Goal: Task Accomplishment & Management: Complete application form

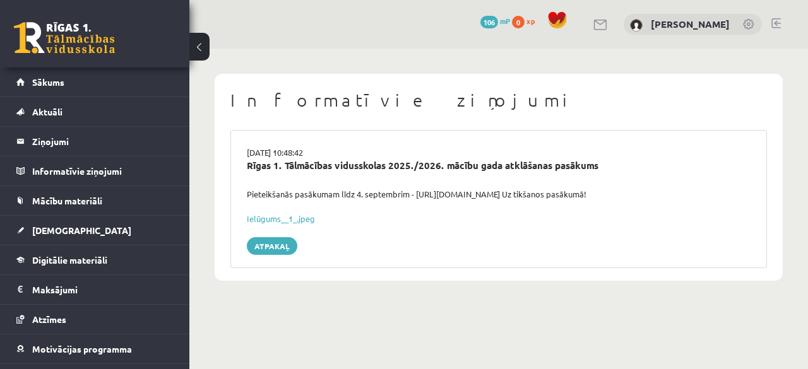
click at [71, 42] on link at bounding box center [64, 38] width 101 height 32
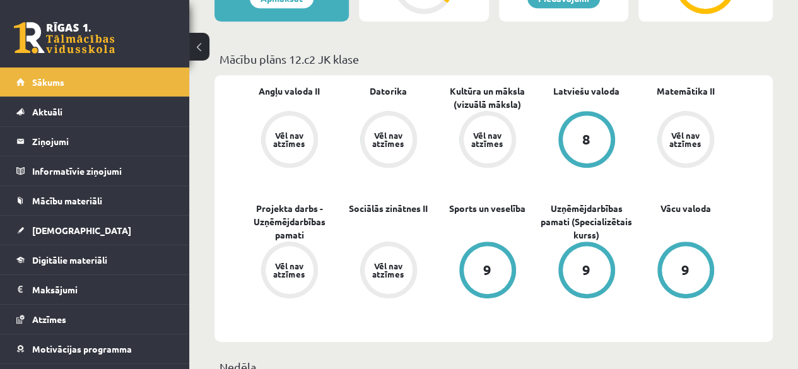
scroll to position [379, 0]
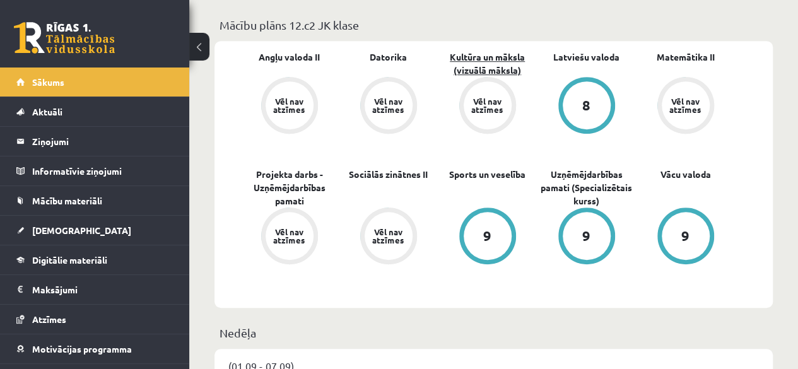
click at [486, 75] on link "Kultūra un māksla (vizuālā māksla)" at bounding box center [487, 63] width 99 height 27
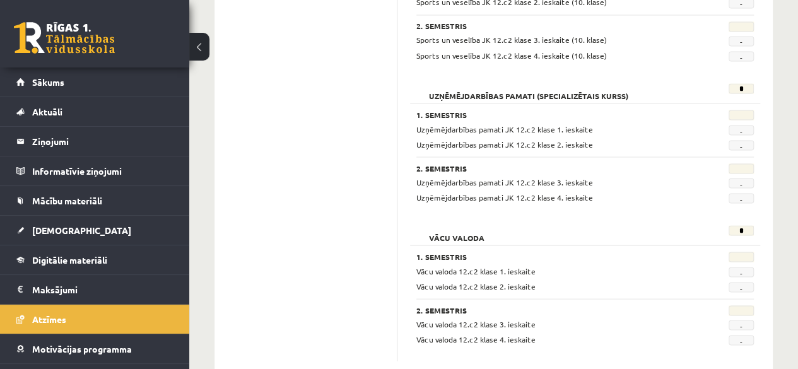
scroll to position [1172, 0]
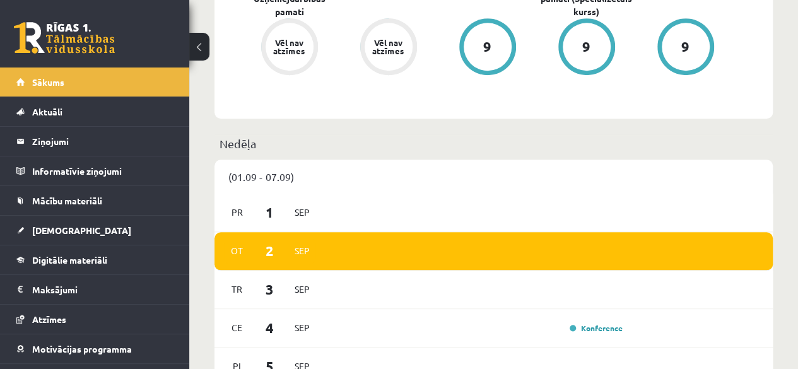
scroll to position [694, 0]
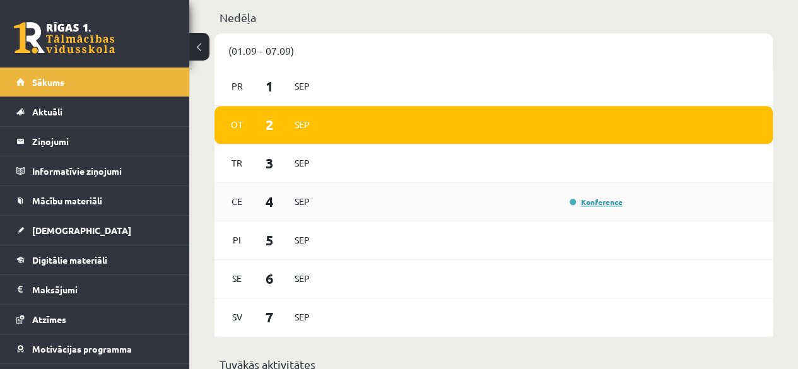
click at [589, 204] on link "Konference" at bounding box center [596, 202] width 53 height 10
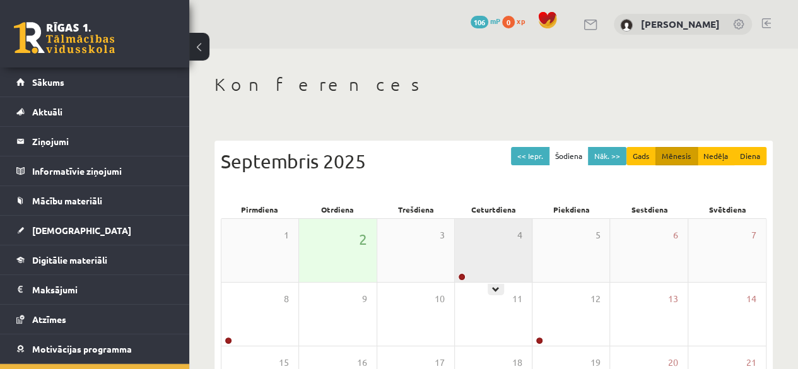
click at [465, 226] on div "4" at bounding box center [493, 250] width 77 height 63
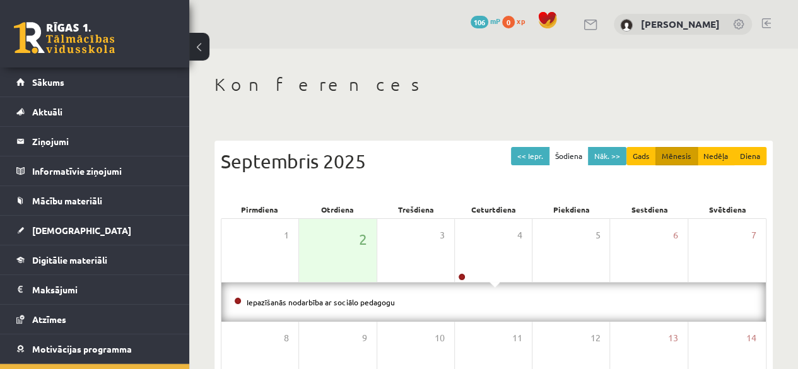
click at [268, 113] on div "Konferences << Iepr. Šodiena Nāk. >> Gads Mēnesis Nedēļa Diena Septembris 2025 …" at bounding box center [493, 345] width 609 height 593
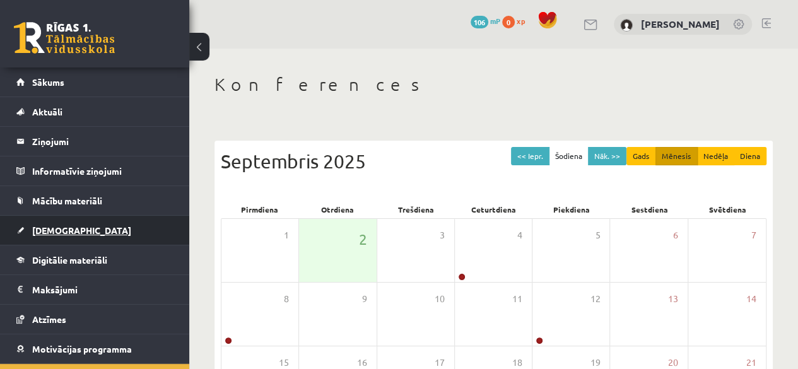
click at [57, 228] on span "[DEMOGRAPHIC_DATA]" at bounding box center [81, 230] width 99 height 11
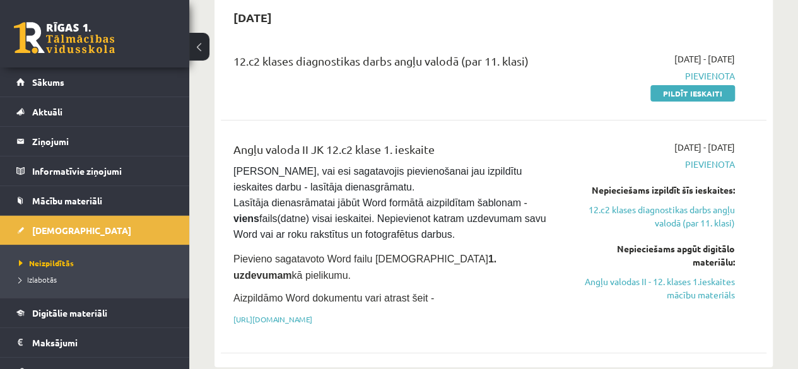
scroll to position [189, 0]
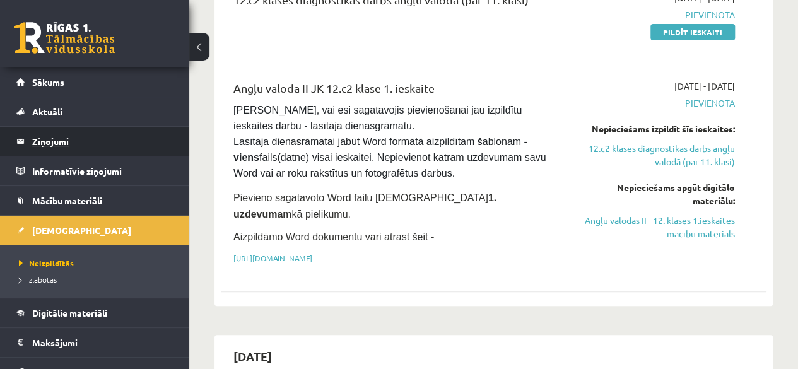
click at [52, 146] on legend "Ziņojumi 0" at bounding box center [102, 141] width 141 height 29
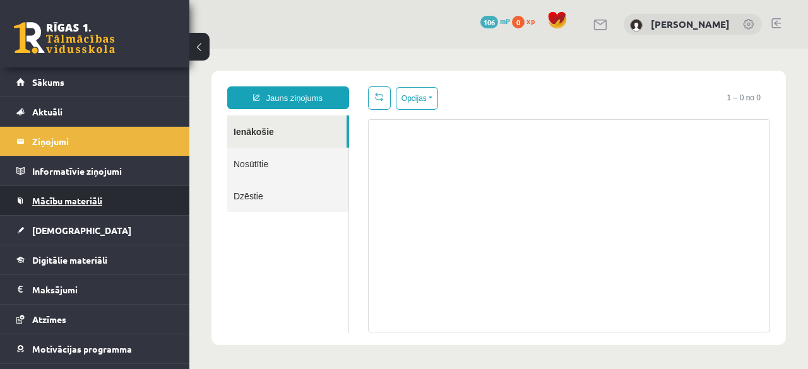
click at [71, 199] on span "Mācību materiāli" at bounding box center [67, 200] width 70 height 11
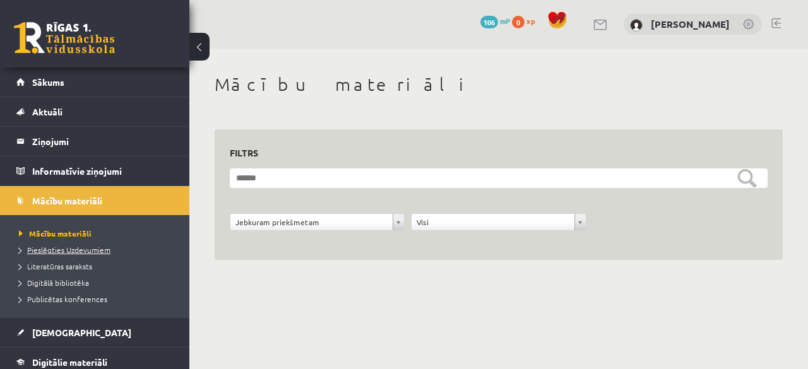
click at [57, 252] on span "Pieslēgties Uzdevumiem" at bounding box center [64, 250] width 91 height 10
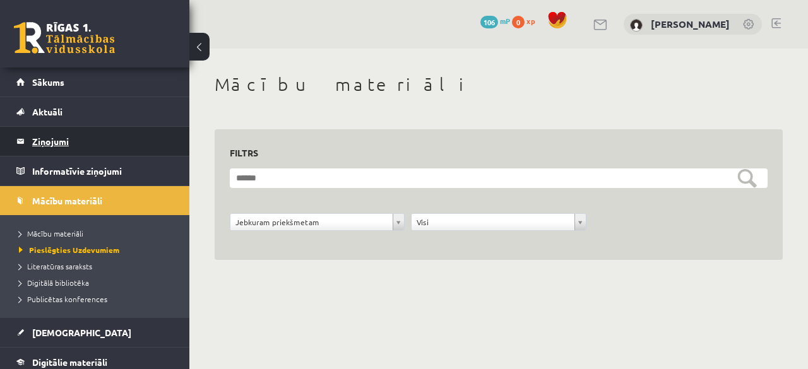
click at [61, 138] on legend "Ziņojumi 0" at bounding box center [102, 141] width 141 height 29
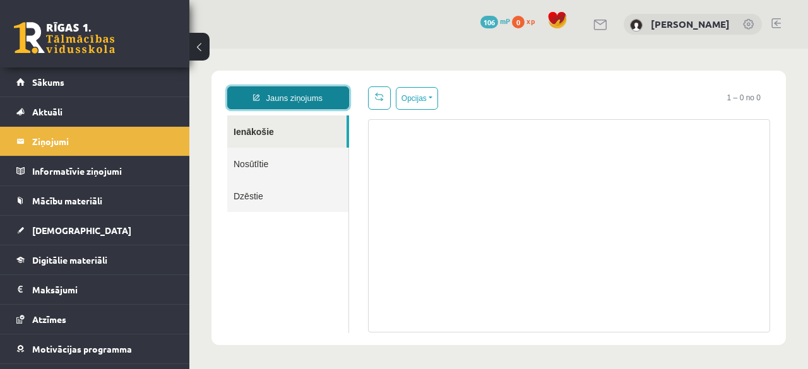
click at [286, 104] on link "Jauns ziņojums" at bounding box center [288, 97] width 122 height 23
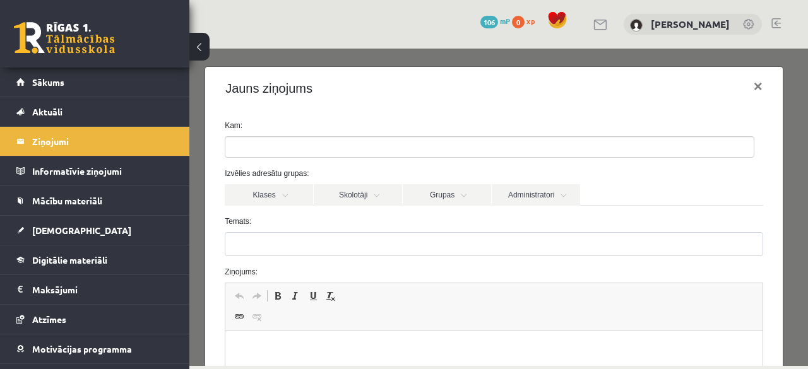
click at [292, 146] on ul at bounding box center [489, 147] width 528 height 20
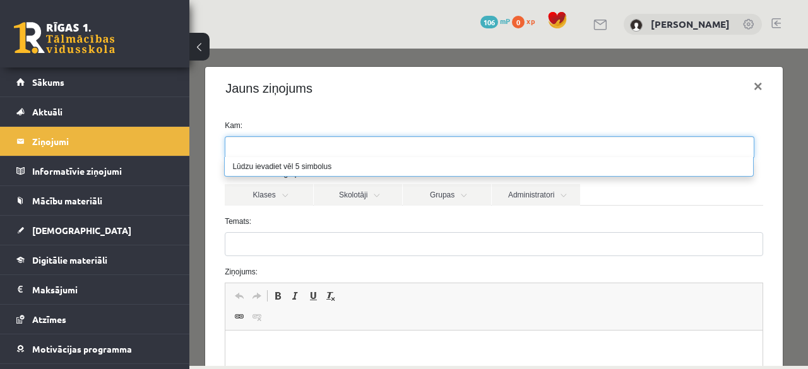
click at [280, 223] on label "Temats:" at bounding box center [493, 221] width 557 height 11
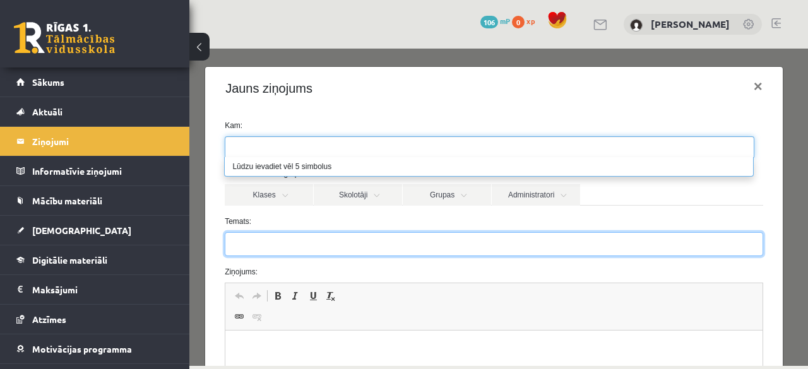
click at [280, 232] on input "Temats:" at bounding box center [494, 244] width 538 height 24
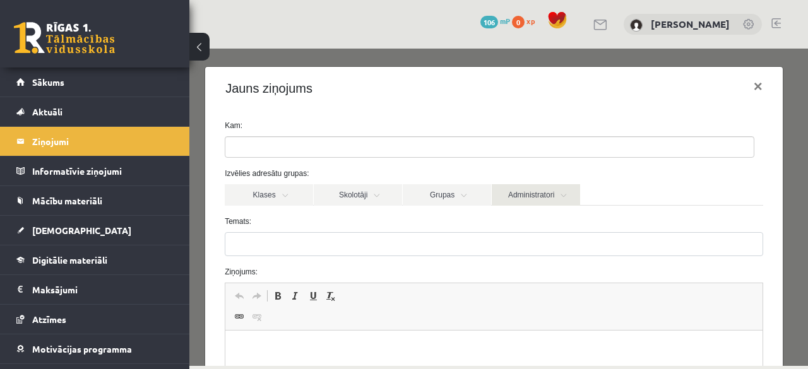
click at [549, 204] on link "Administratori" at bounding box center [536, 194] width 88 height 21
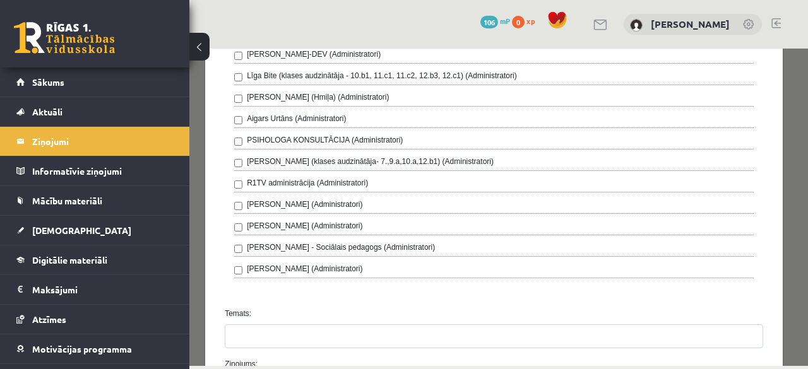
scroll to position [379, 0]
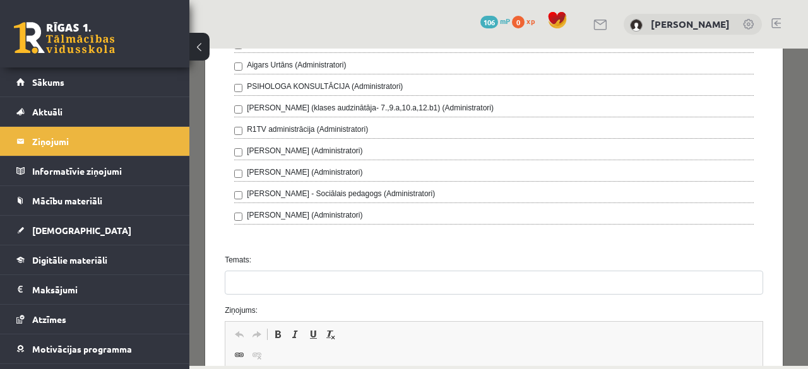
click at [238, 245] on form "Kam: Izvēlies adresātu grupas: Klases Skolotāji Grupas Administratori 12.c2 JK …" at bounding box center [493, 147] width 557 height 813
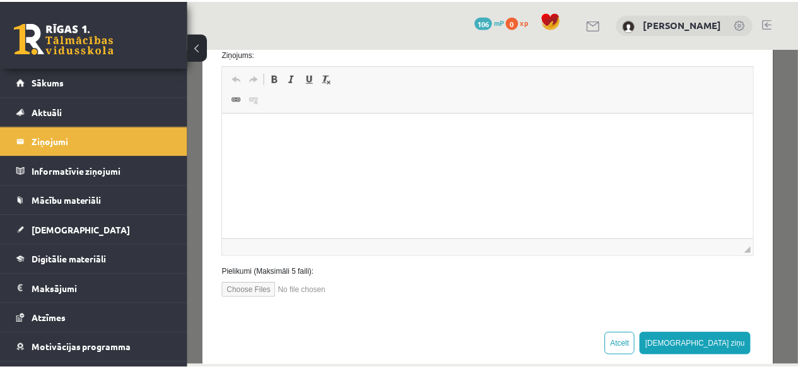
scroll to position [652, 0]
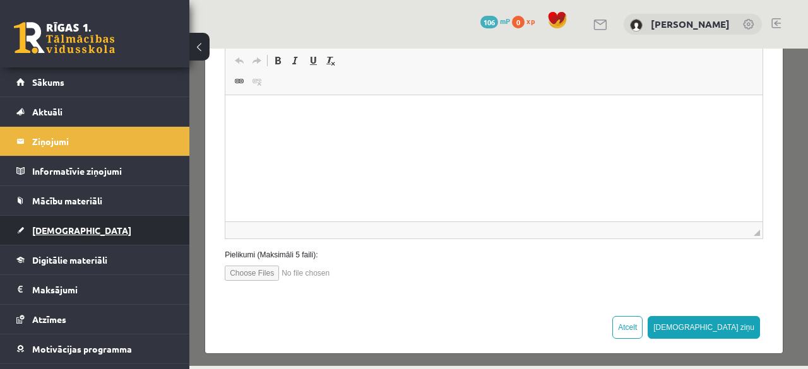
click at [52, 232] on span "[DEMOGRAPHIC_DATA]" at bounding box center [81, 230] width 99 height 11
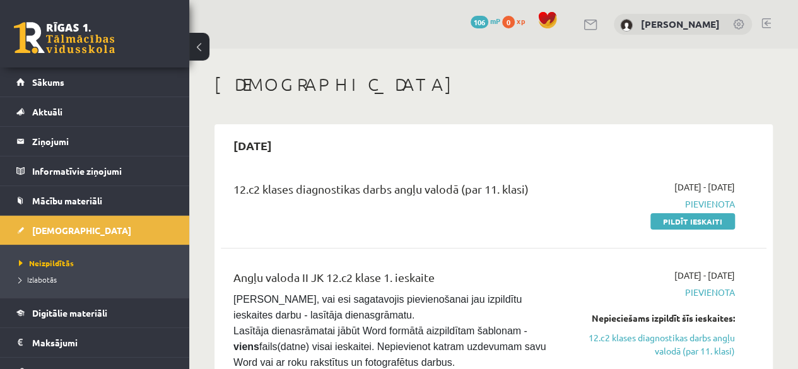
drag, startPoint x: 701, startPoint y: 222, endPoint x: 439, endPoint y: 68, distance: 304.1
click at [701, 222] on link "Pildīt ieskaiti" at bounding box center [693, 221] width 85 height 16
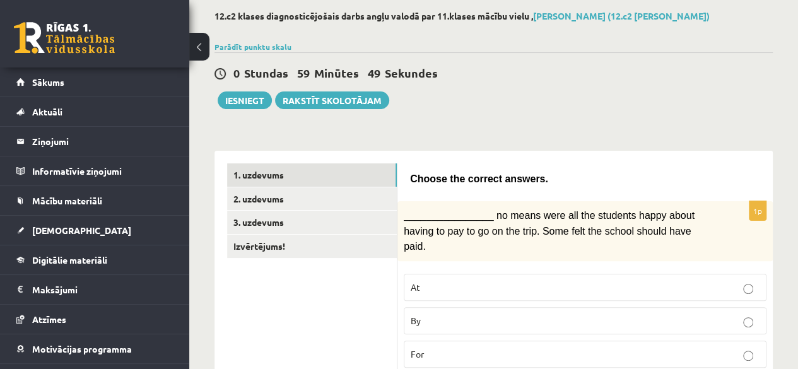
scroll to position [126, 0]
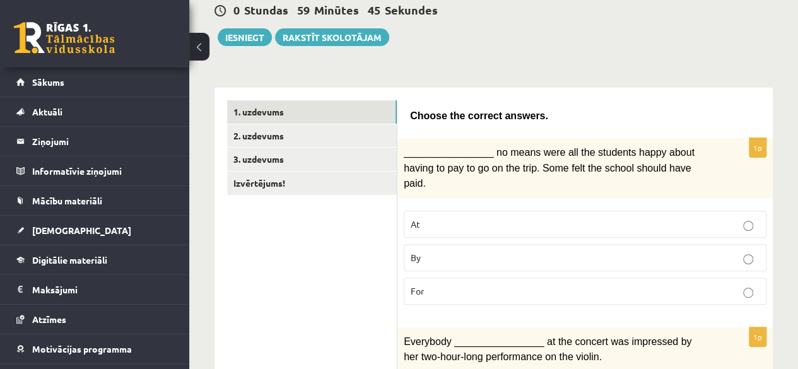
click at [483, 251] on p "By" at bounding box center [585, 257] width 349 height 13
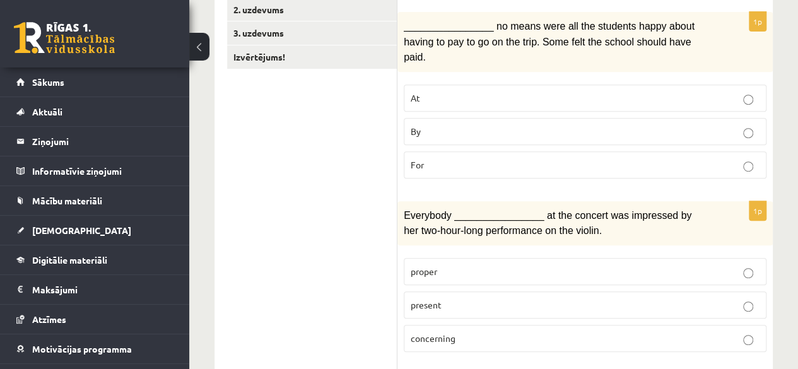
scroll to position [315, 0]
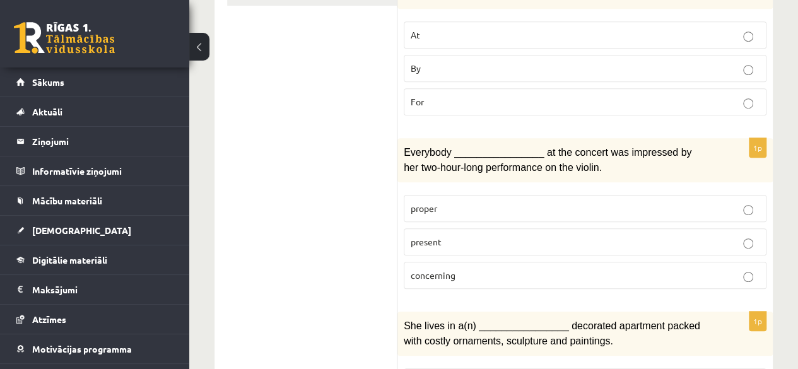
click at [444, 235] on p "present" at bounding box center [585, 241] width 349 height 13
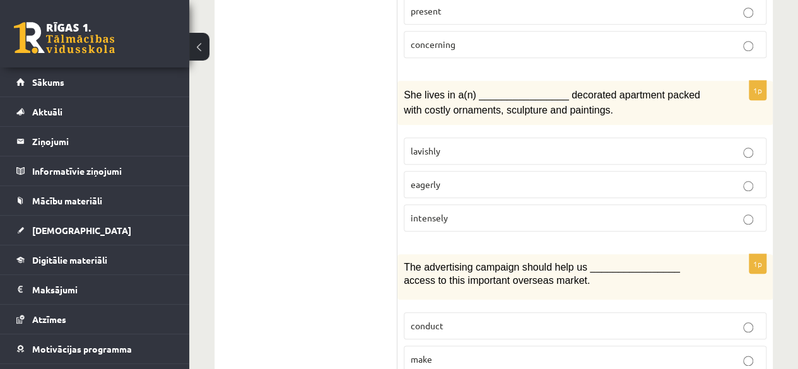
scroll to position [568, 0]
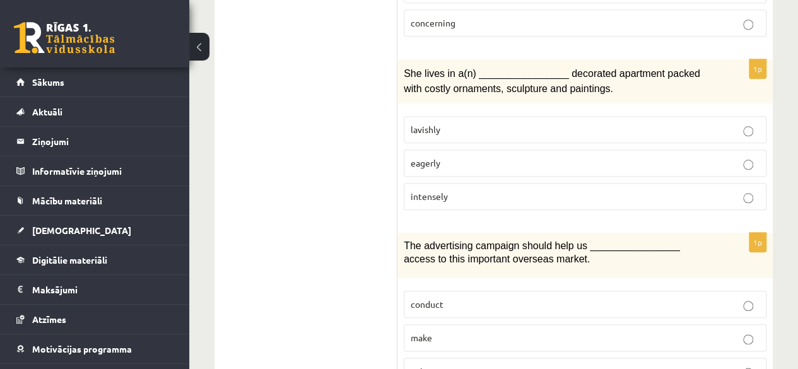
click at [471, 123] on p "lavishly" at bounding box center [585, 129] width 349 height 13
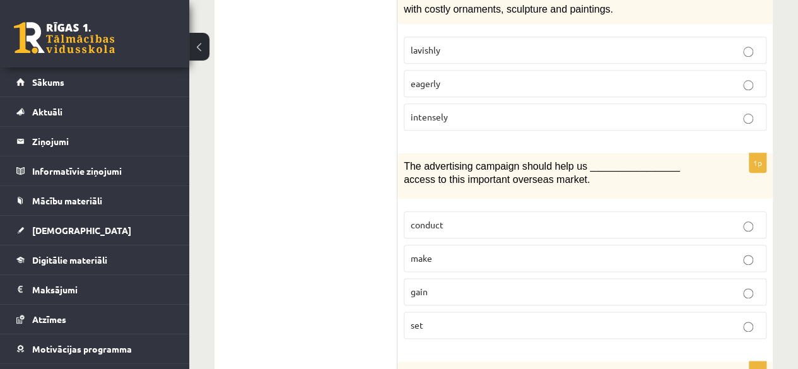
scroll to position [694, 0]
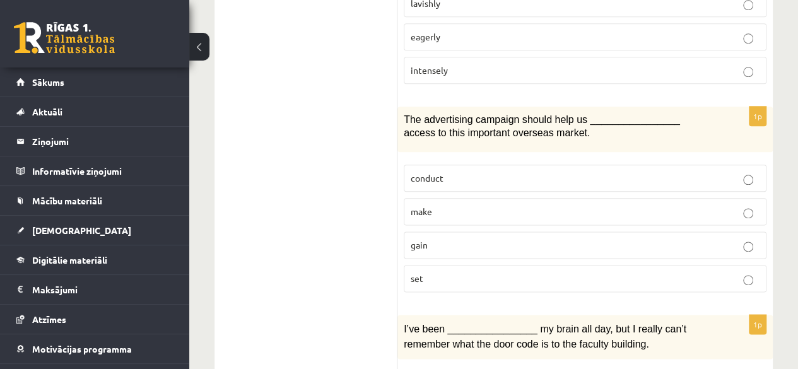
click at [486, 239] on p "gain" at bounding box center [585, 245] width 349 height 13
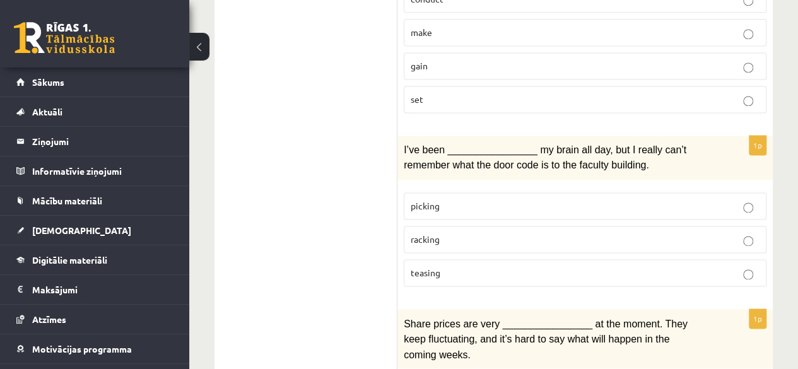
scroll to position [946, 0]
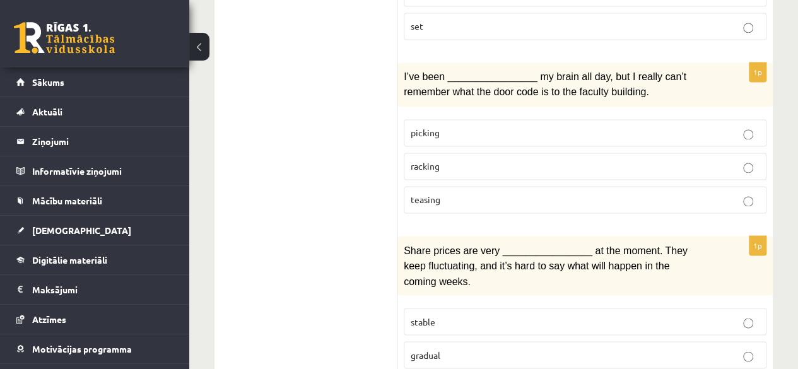
click at [498, 126] on p "picking" at bounding box center [585, 132] width 349 height 13
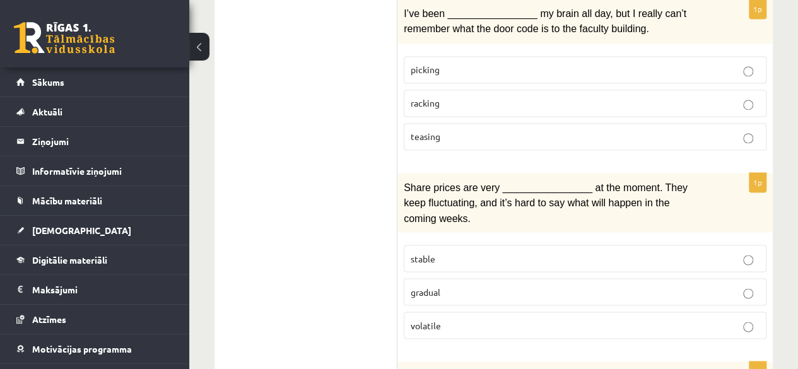
scroll to position [1073, 0]
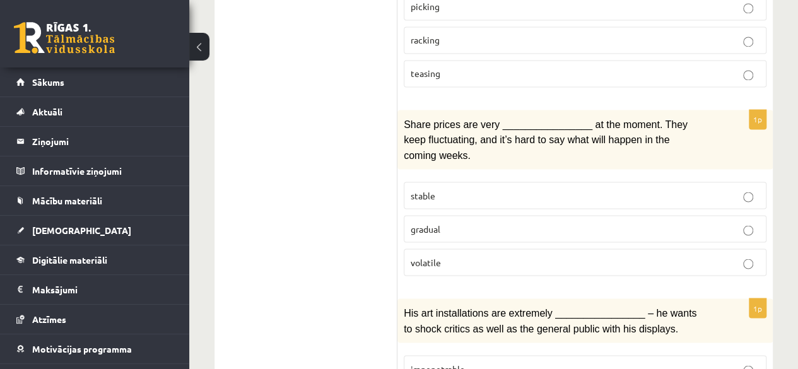
click at [457, 256] on p "volatile" at bounding box center [585, 262] width 349 height 13
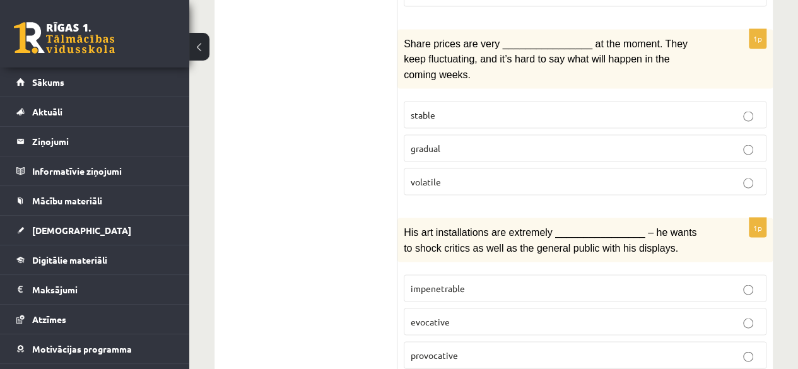
scroll to position [1199, 0]
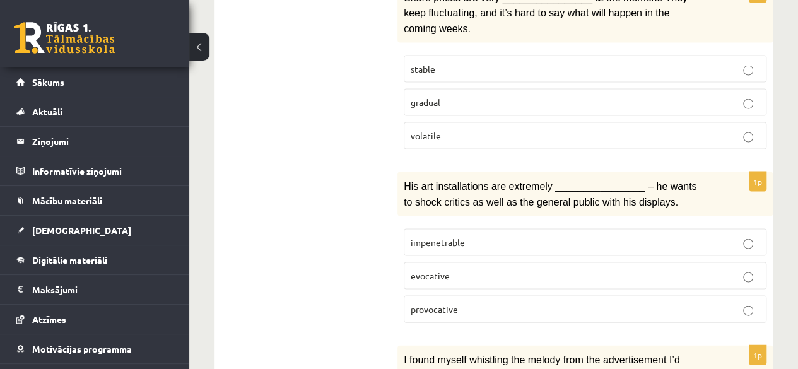
click at [481, 303] on p "provocative" at bounding box center [585, 309] width 349 height 13
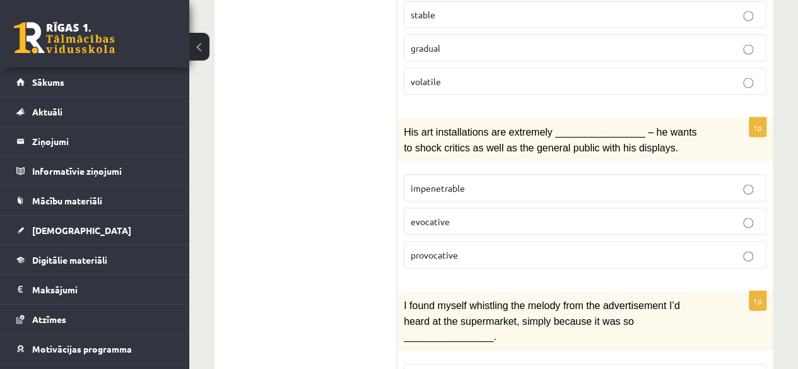
scroll to position [1388, 0]
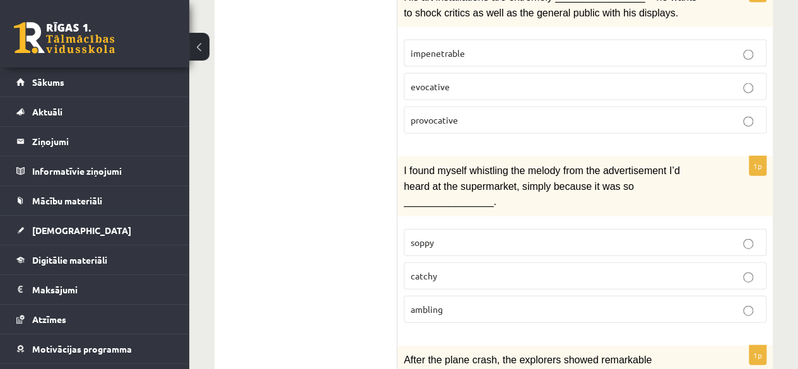
click at [451, 262] on label "catchy" at bounding box center [585, 275] width 363 height 27
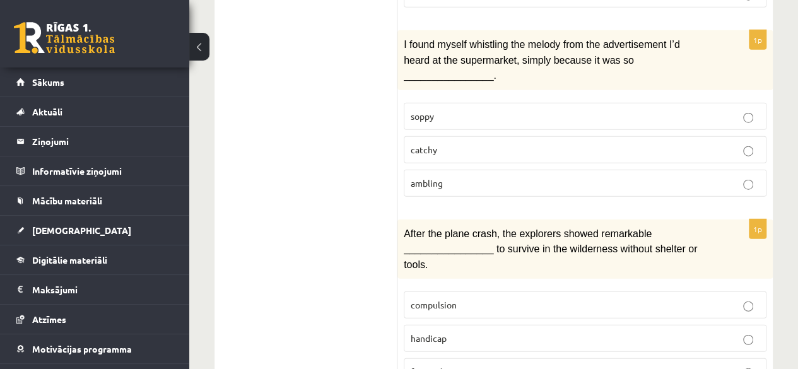
scroll to position [1577, 0]
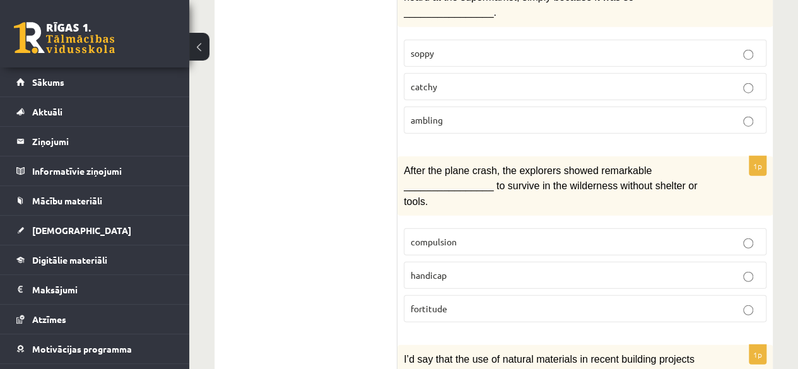
click at [409, 295] on label "fortitude" at bounding box center [585, 308] width 363 height 27
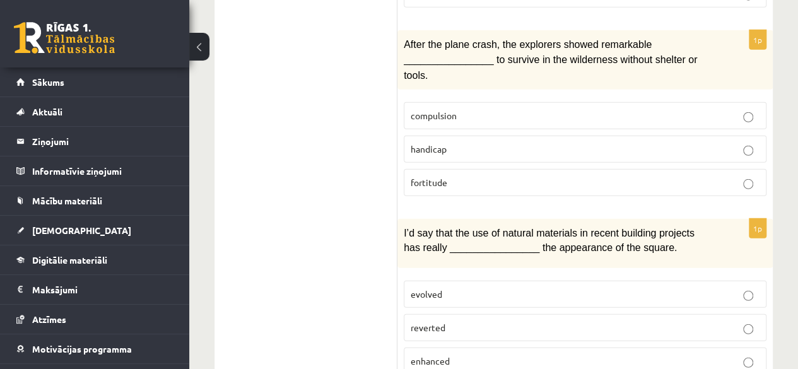
scroll to position [1767, 0]
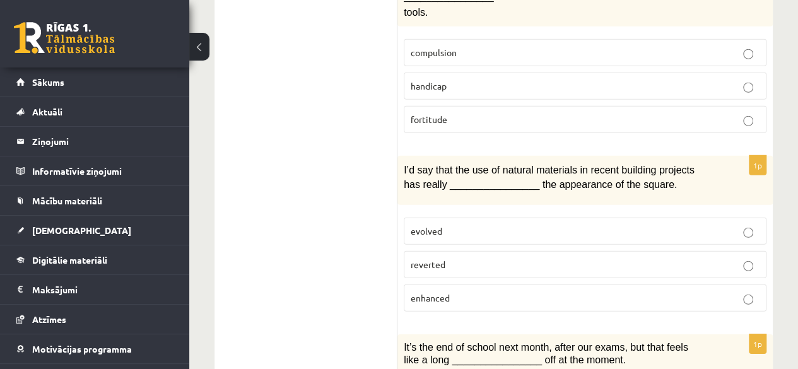
click at [430, 292] on span "enhanced" at bounding box center [430, 297] width 39 height 11
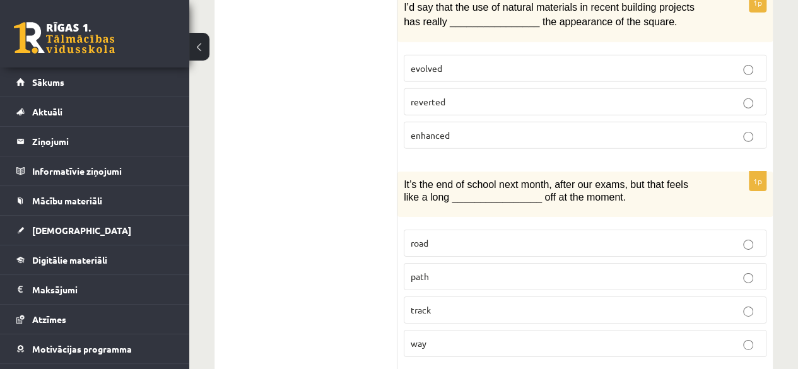
scroll to position [1918, 0]
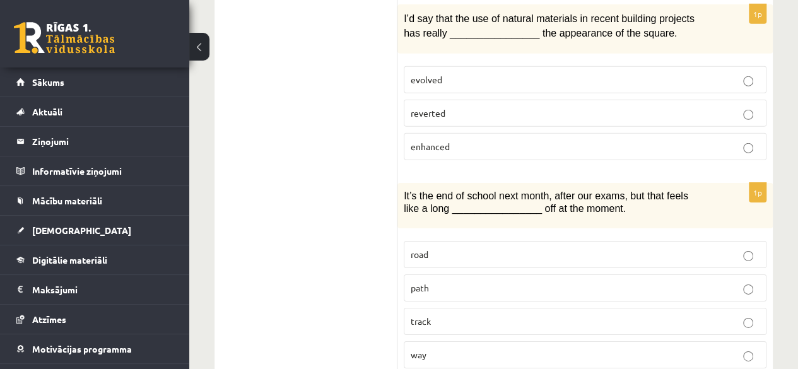
click at [444, 348] on p "way" at bounding box center [585, 354] width 349 height 13
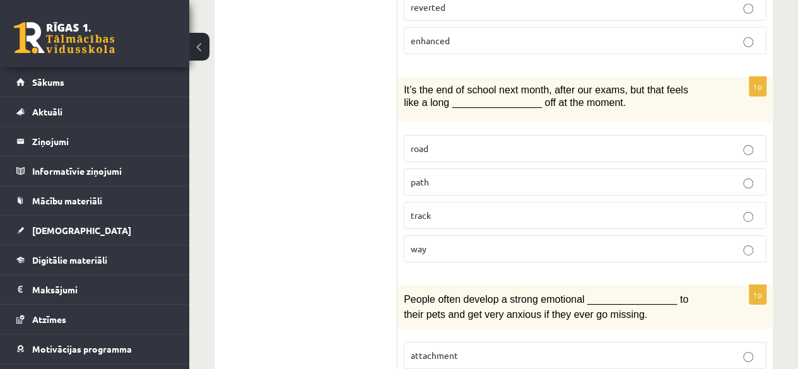
scroll to position [2044, 0]
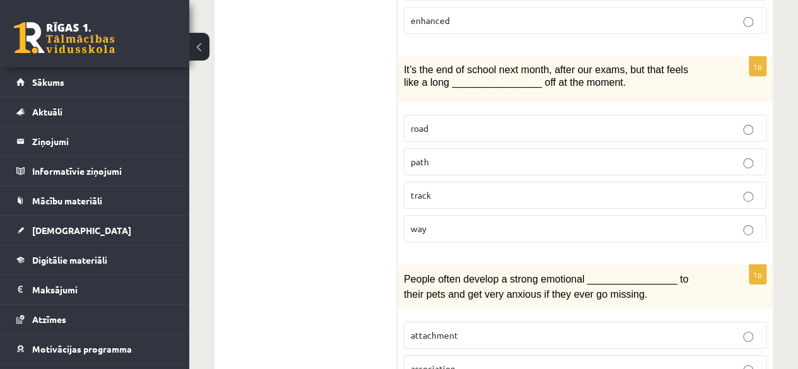
click at [447, 329] on p "attachment" at bounding box center [585, 335] width 349 height 13
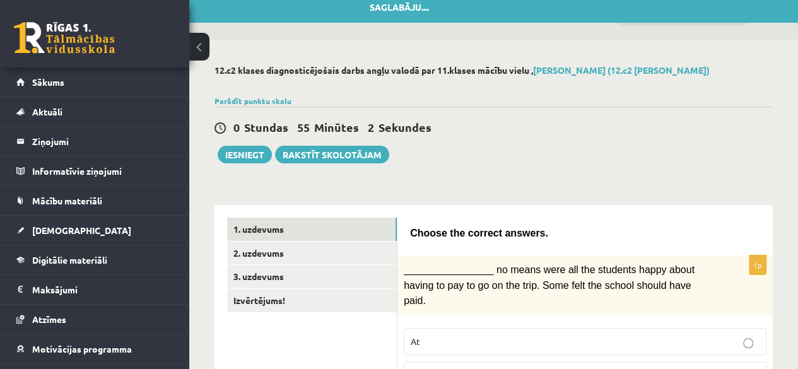
scroll to position [0, 0]
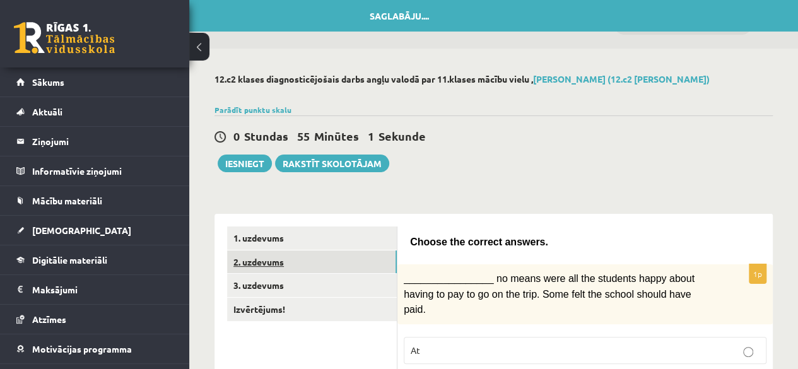
click at [293, 261] on link "2. uzdevums" at bounding box center [312, 261] width 170 height 23
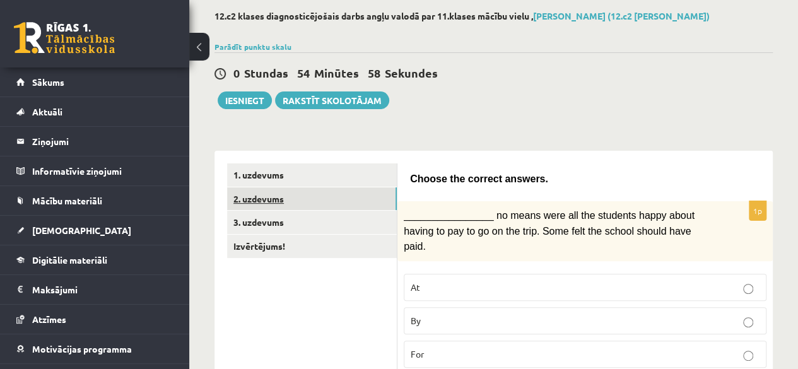
click at [262, 200] on link "2. uzdevums" at bounding box center [312, 198] width 170 height 23
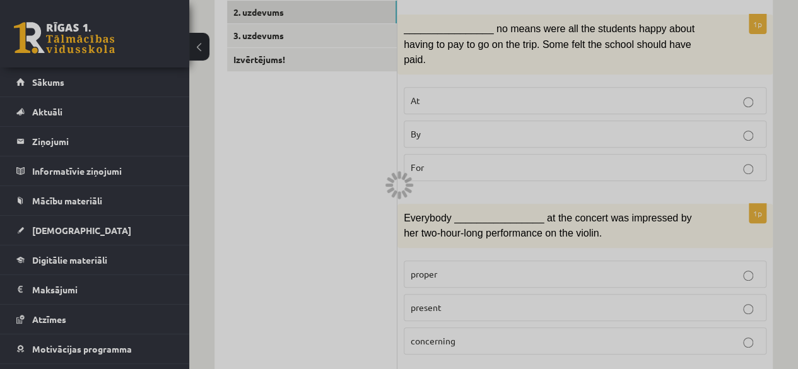
scroll to position [189, 0]
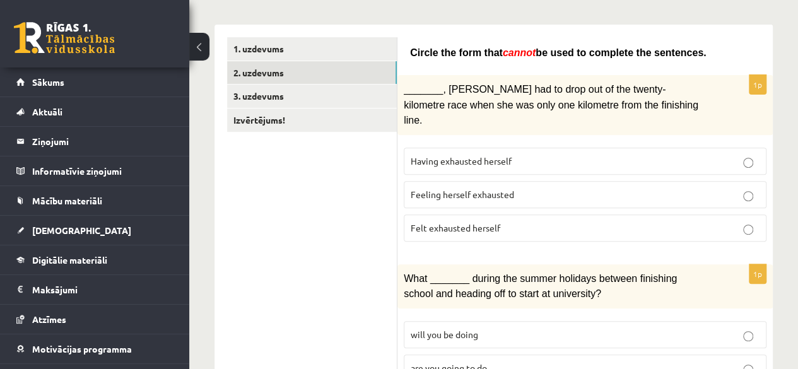
click at [486, 189] on span "Feeling herself exhausted" at bounding box center [462, 194] width 103 height 11
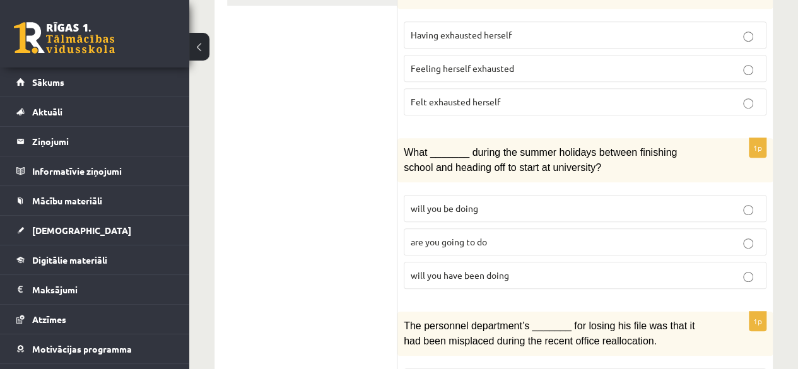
click at [421, 269] on span "will you have been doing" at bounding box center [460, 274] width 98 height 11
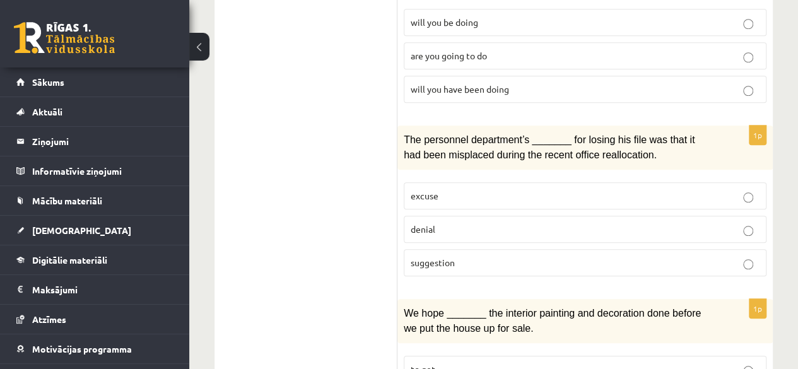
scroll to position [505, 0]
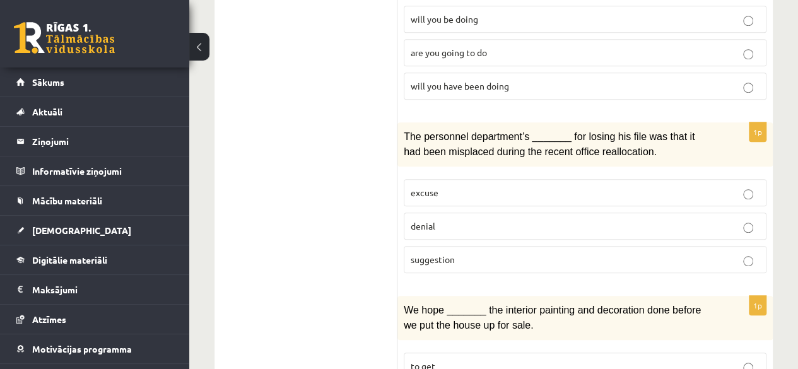
click at [418, 220] on span "denial" at bounding box center [423, 225] width 25 height 11
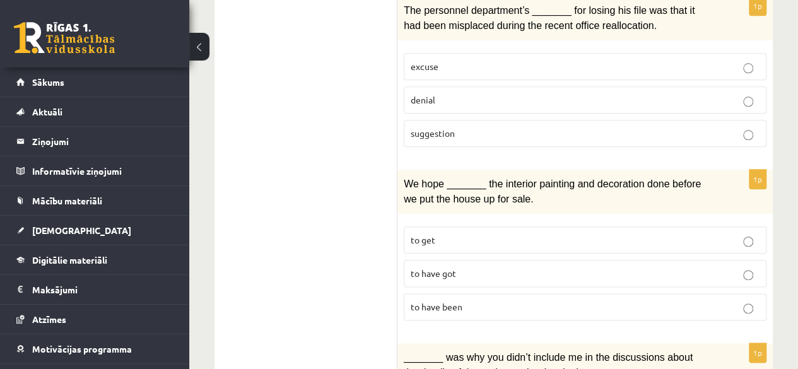
scroll to position [568, 0]
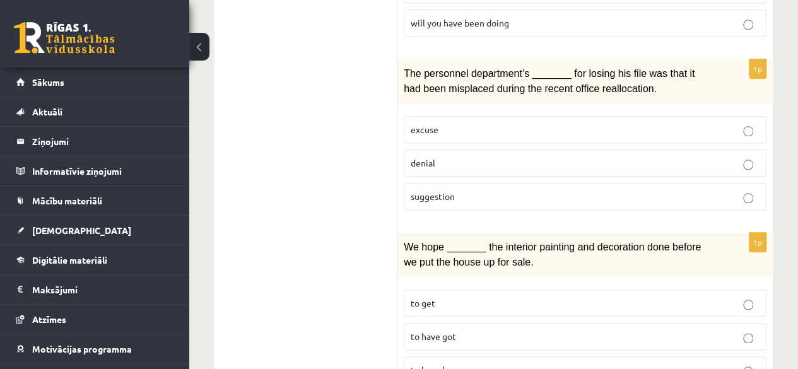
click at [425, 191] on span "suggestion" at bounding box center [433, 196] width 44 height 11
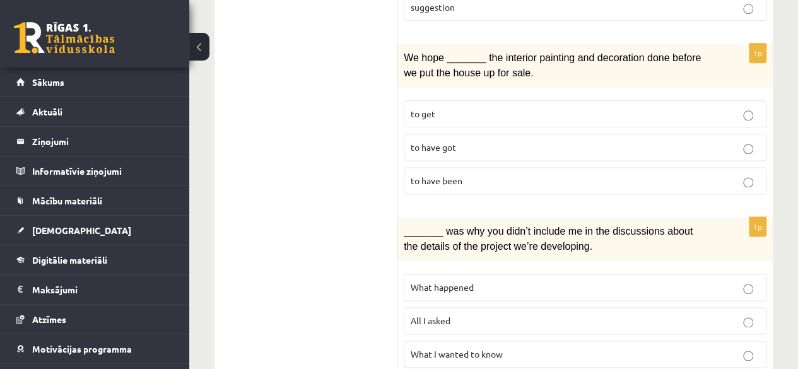
scroll to position [694, 0]
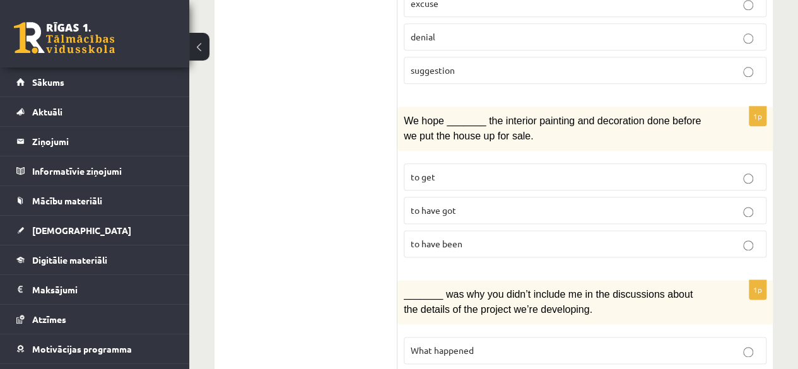
click at [452, 237] on p "to have been" at bounding box center [585, 243] width 349 height 13
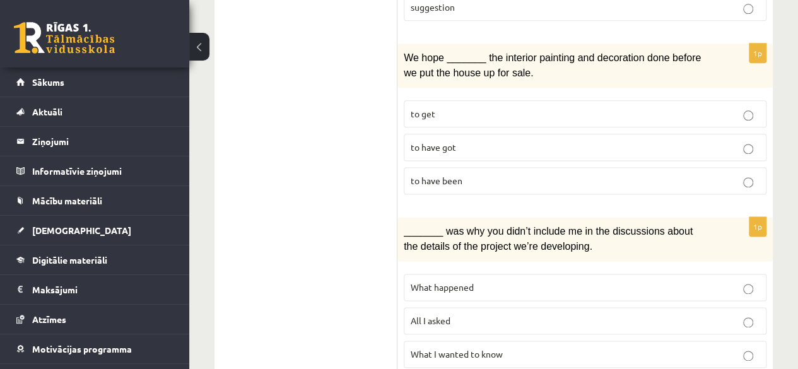
scroll to position [820, 0]
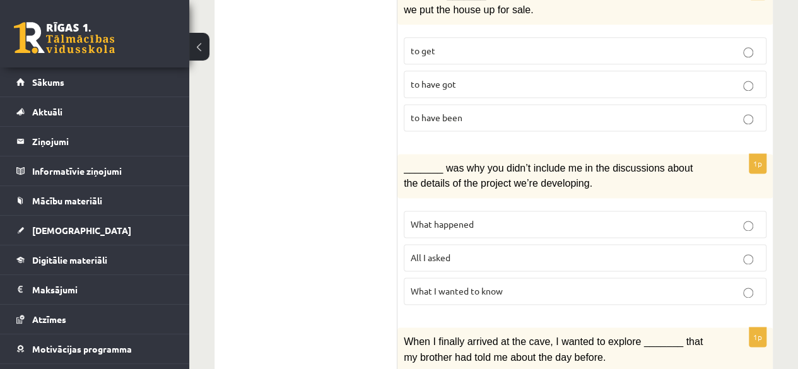
click at [471, 218] on span "What happened" at bounding box center [442, 223] width 63 height 11
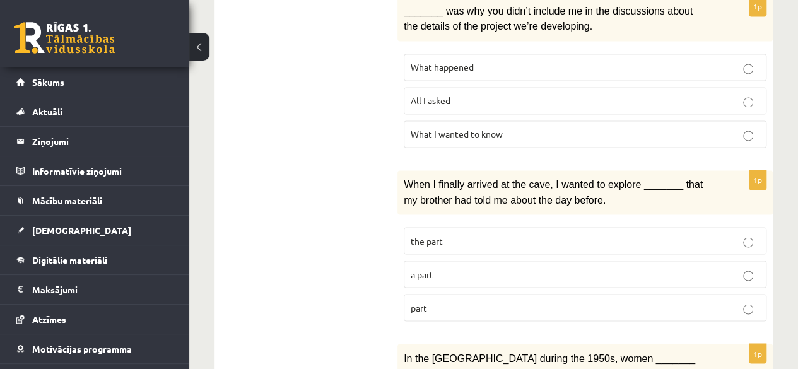
scroll to position [1010, 0]
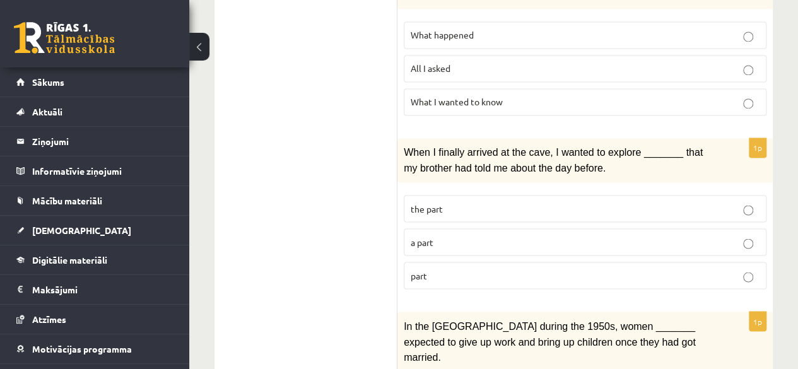
click at [449, 262] on label "part" at bounding box center [585, 275] width 363 height 27
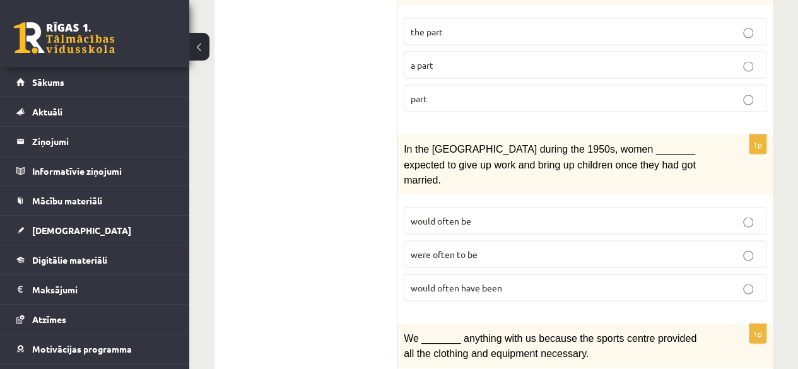
scroll to position [1199, 0]
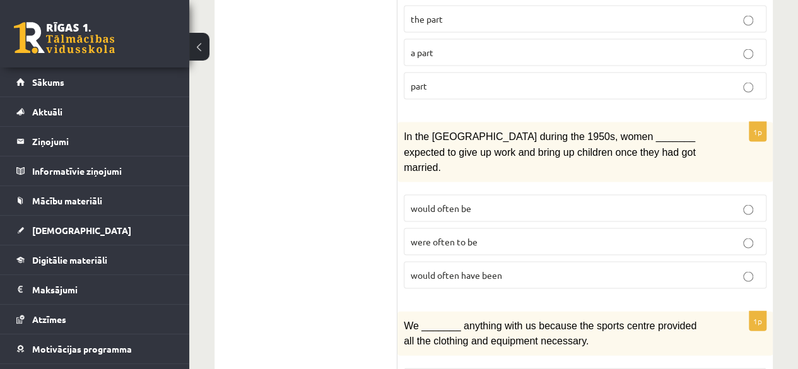
click at [442, 269] on span "would often have been" at bounding box center [456, 274] width 91 height 11
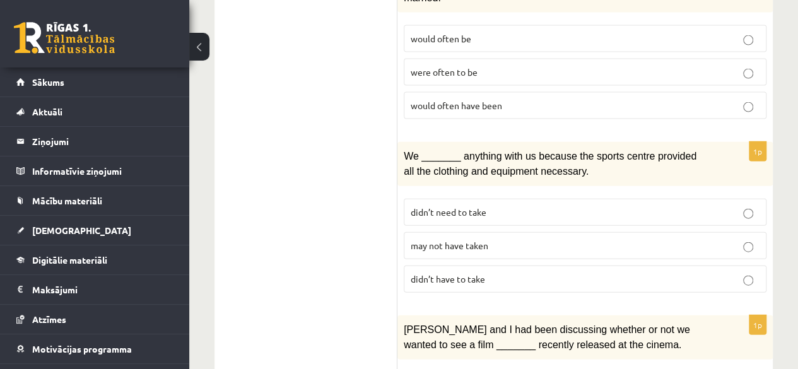
scroll to position [1388, 0]
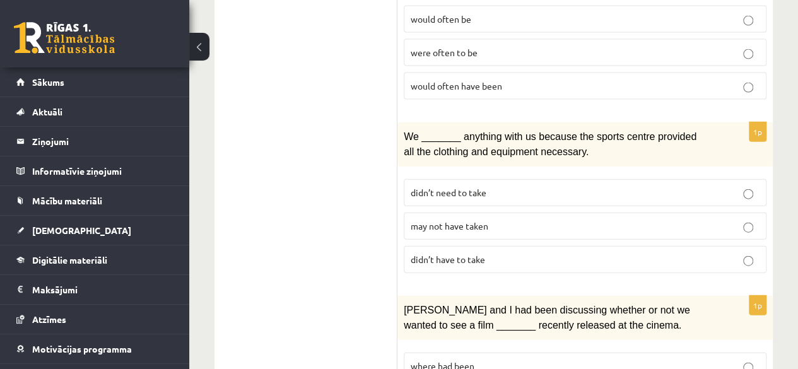
click at [427, 213] on label "may not have taken" at bounding box center [585, 226] width 363 height 27
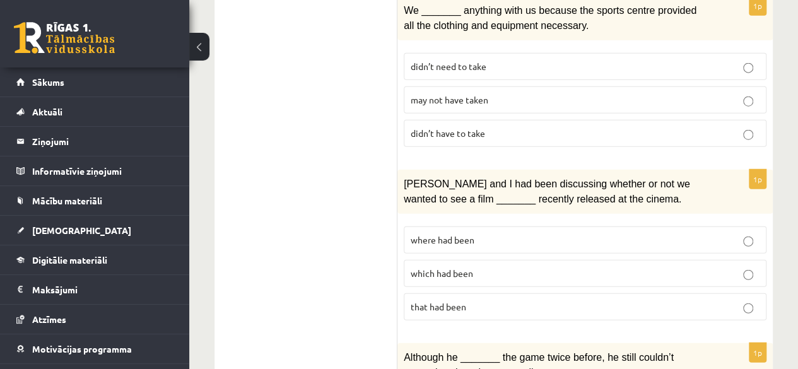
scroll to position [1577, 0]
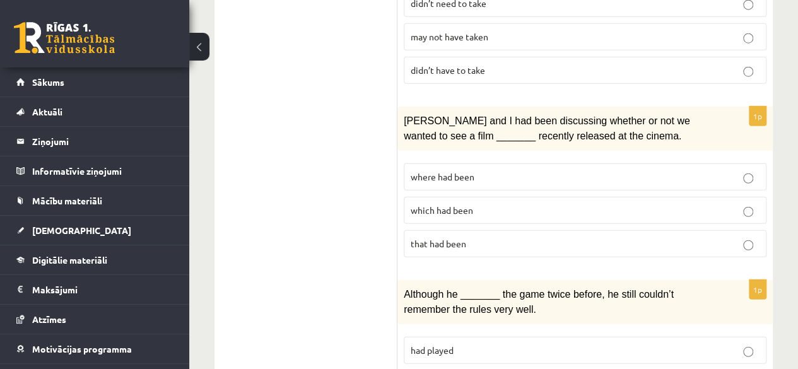
click at [440, 171] on span "where had been" at bounding box center [443, 176] width 64 height 11
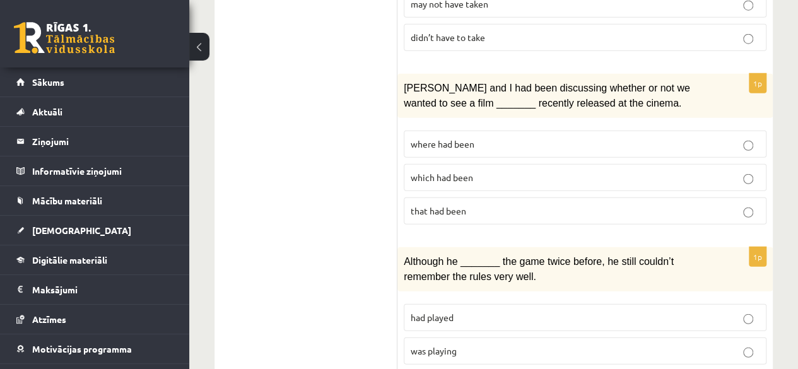
scroll to position [1625, 0]
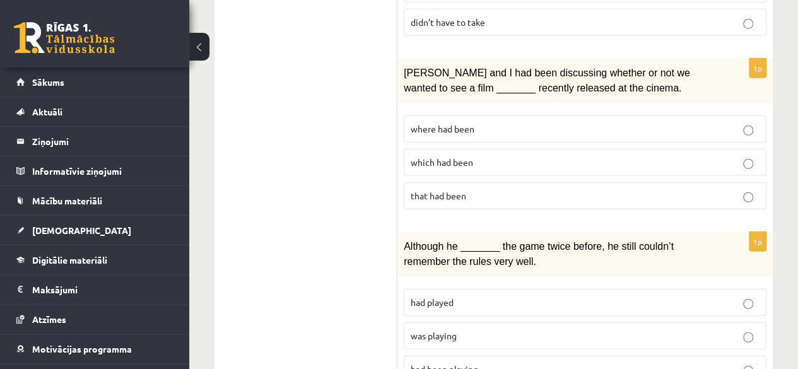
click at [421, 330] on span "was playing" at bounding box center [434, 335] width 46 height 11
click at [429, 363] on span "had been playing" at bounding box center [445, 368] width 68 height 11
click at [447, 322] on label "was playing" at bounding box center [585, 335] width 363 height 27
click at [439, 356] on label "had been playing" at bounding box center [585, 369] width 363 height 27
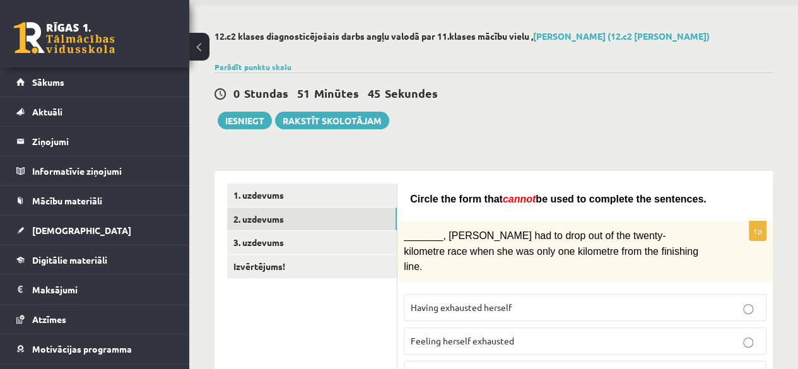
scroll to position [63, 0]
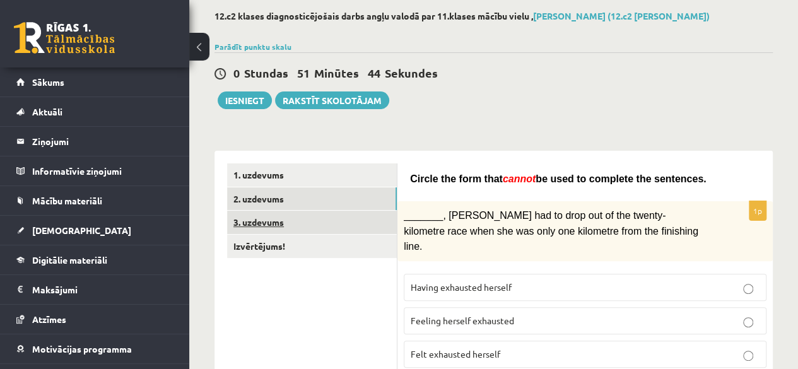
click at [267, 224] on link "3. uzdevums" at bounding box center [312, 222] width 170 height 23
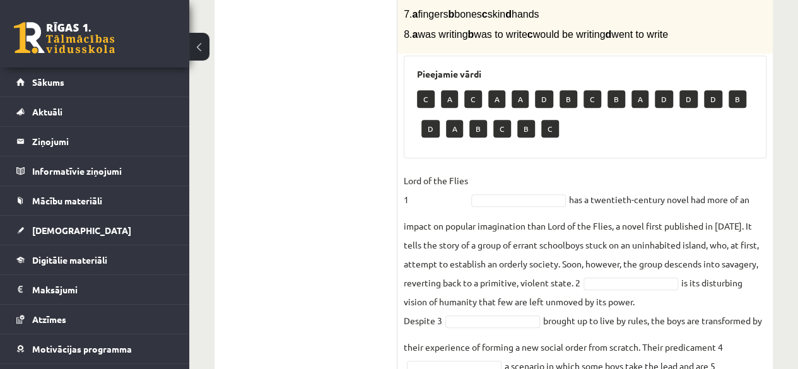
scroll to position [471, 0]
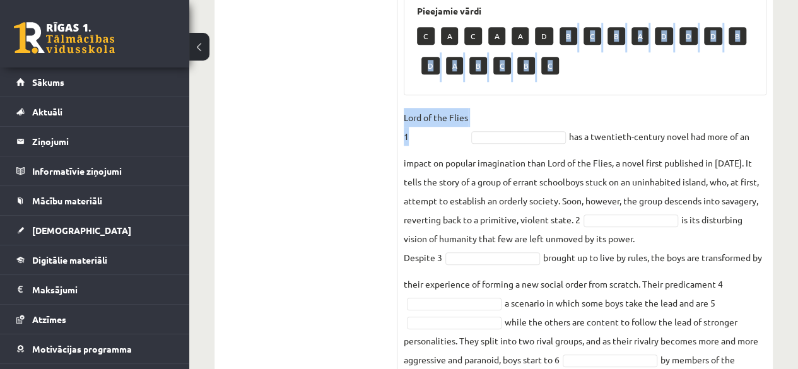
drag, startPoint x: 568, startPoint y: 60, endPoint x: 567, endPoint y: 94, distance: 34.1
click at [548, 125] on div "8p Complete the text with the correct words (a–d). 1. a No sooner b Rarely c On…" at bounding box center [585, 132] width 375 height 728
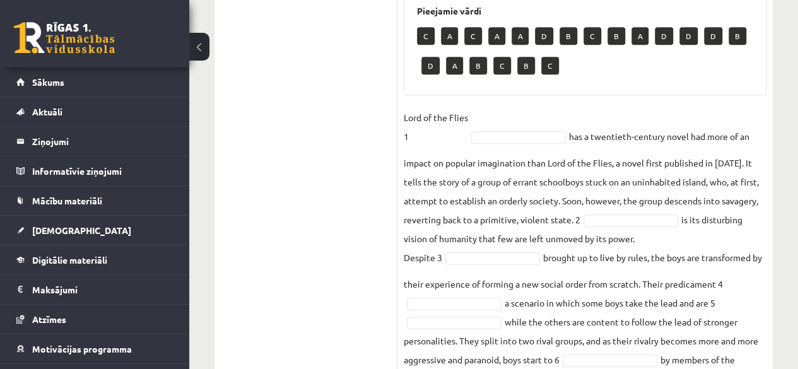
click at [591, 129] on div "8p Complete the text with the correct words (a–d). 1. a No sooner b Rarely c On…" at bounding box center [585, 132] width 375 height 728
click at [573, 45] on p "B" at bounding box center [569, 36] width 18 height 18
click at [567, 45] on p "B" at bounding box center [569, 36] width 18 height 18
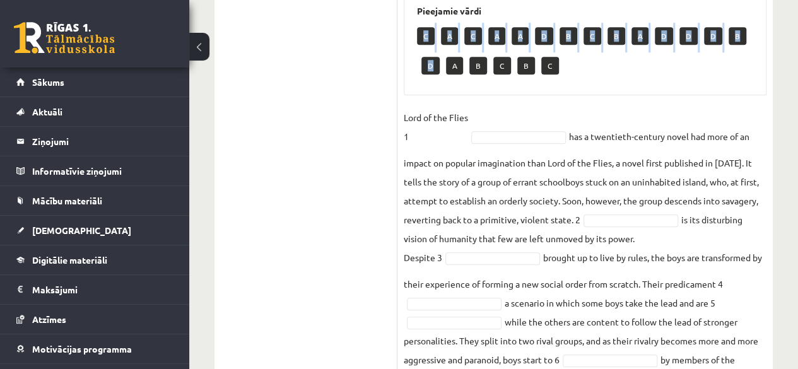
drag, startPoint x: 423, startPoint y: 63, endPoint x: 432, endPoint y: 88, distance: 26.7
click at [432, 82] on div "C A C A A D B C B A D D D B D A B C B C" at bounding box center [585, 52] width 336 height 59
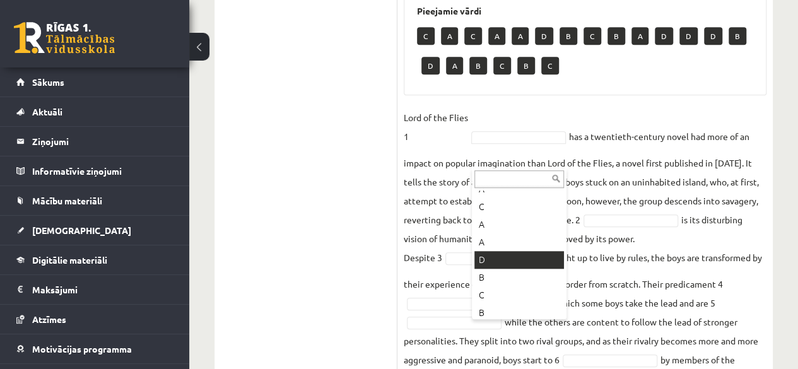
scroll to position [63, 0]
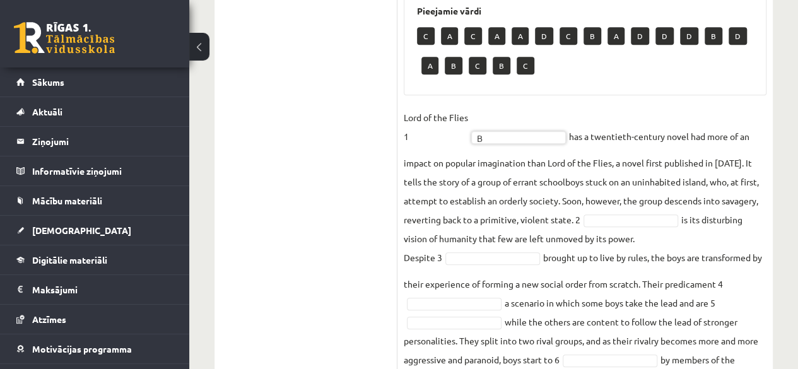
click at [583, 127] on div "8p Complete the text with the correct words (a–d). 1. a No sooner b Rarely c On…" at bounding box center [585, 132] width 375 height 728
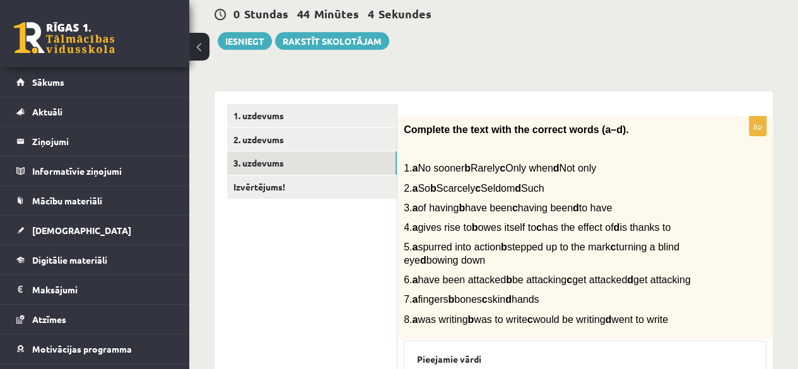
scroll to position [126, 0]
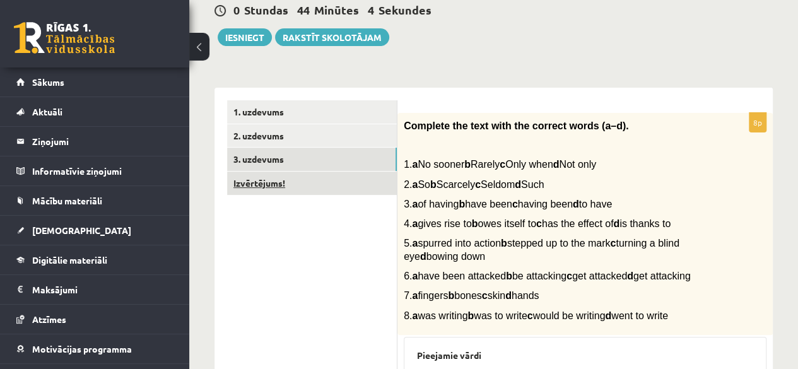
click at [266, 187] on link "Izvērtējums!" at bounding box center [312, 183] width 170 height 23
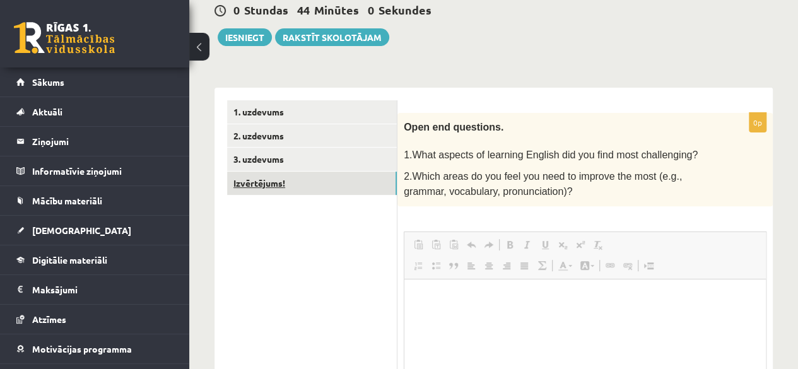
scroll to position [0, 0]
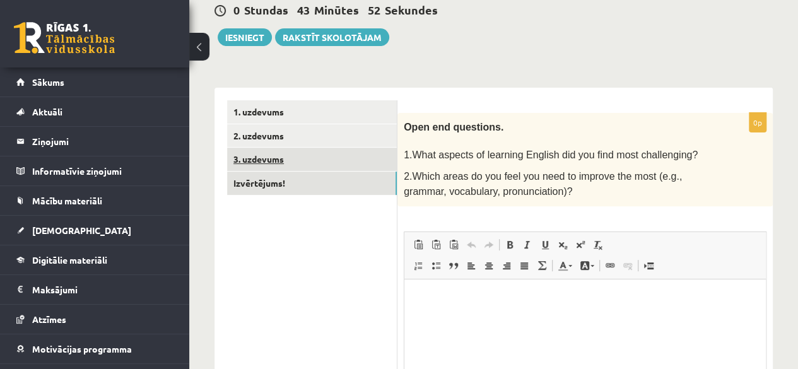
click at [266, 164] on link "3. uzdevums" at bounding box center [312, 159] width 170 height 23
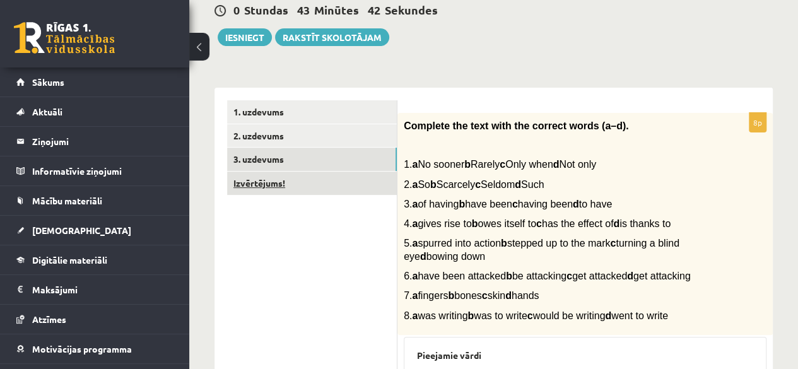
click at [262, 186] on link "Izvērtējums!" at bounding box center [312, 183] width 170 height 23
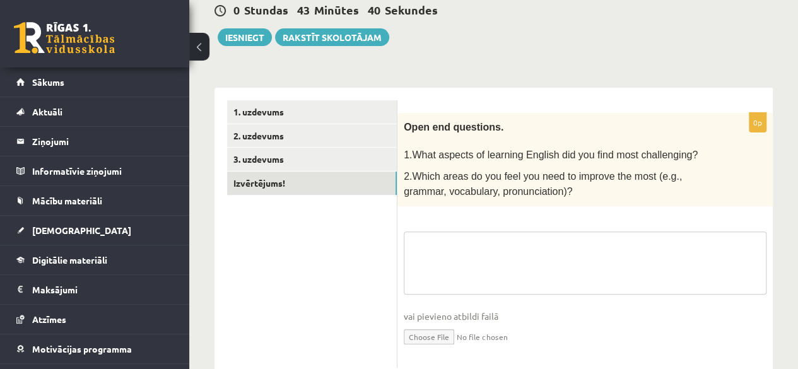
click at [452, 237] on fieldset "vai pievieno atbildi failā Iesniegtā atbilde" at bounding box center [585, 297] width 363 height 130
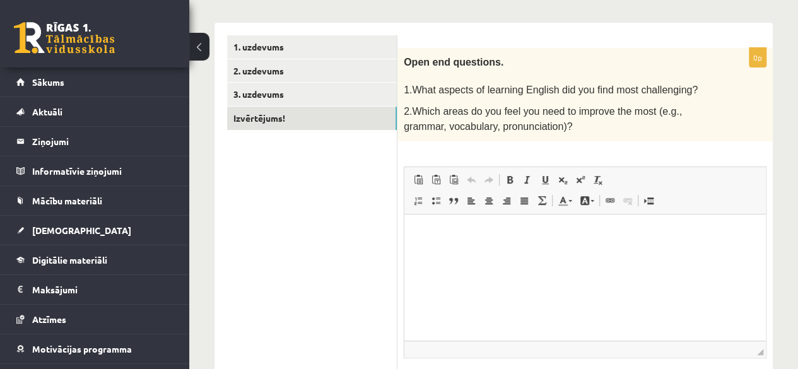
scroll to position [252, 0]
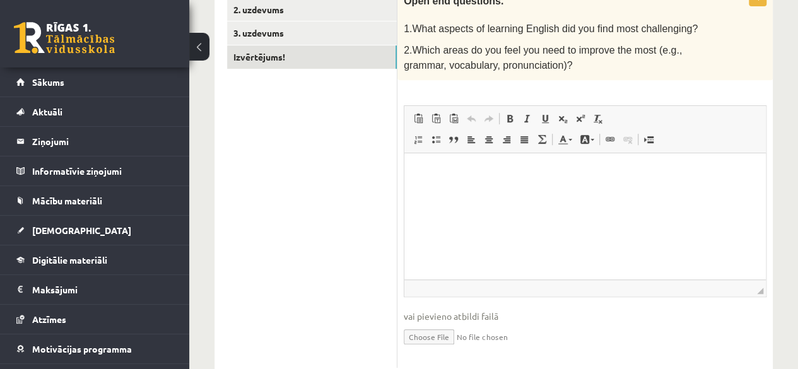
click at [464, 179] on html at bounding box center [585, 172] width 362 height 38
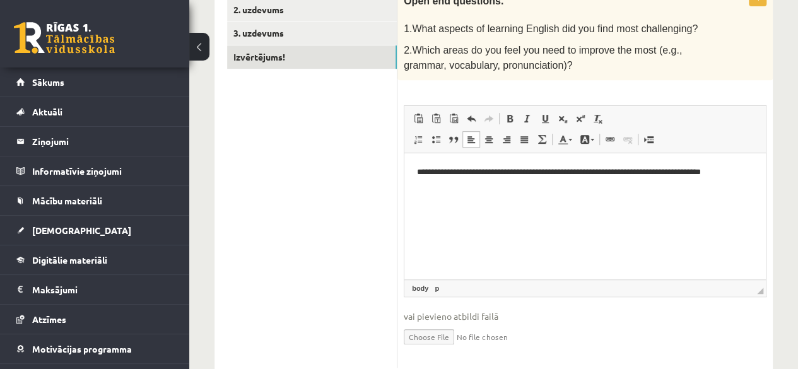
click at [703, 176] on p "**********" at bounding box center [585, 171] width 336 height 13
click at [661, 191] on p "**********" at bounding box center [585, 178] width 336 height 27
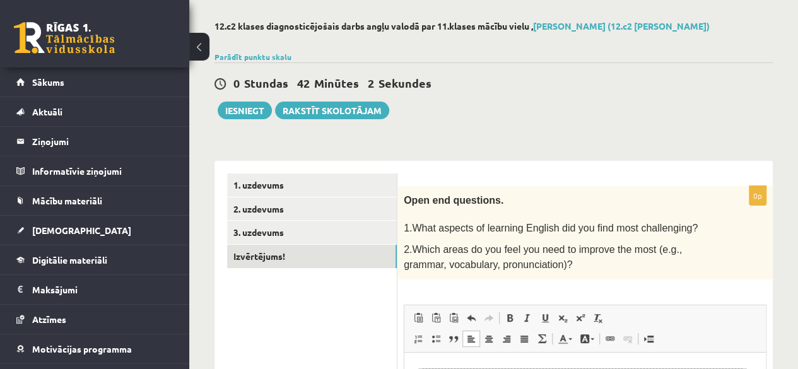
scroll to position [33, 0]
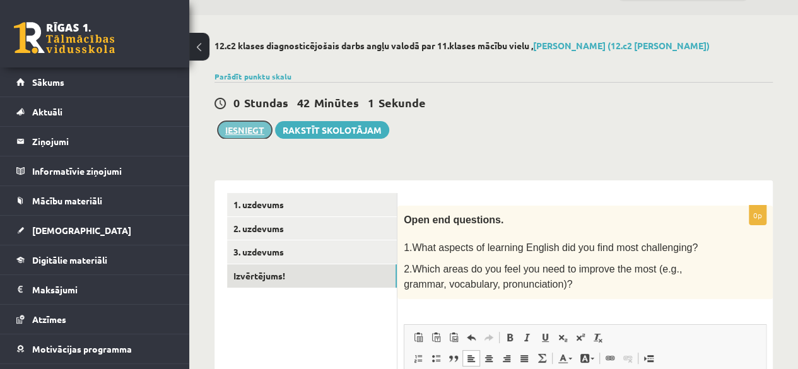
click at [242, 131] on button "Iesniegt" at bounding box center [245, 130] width 54 height 18
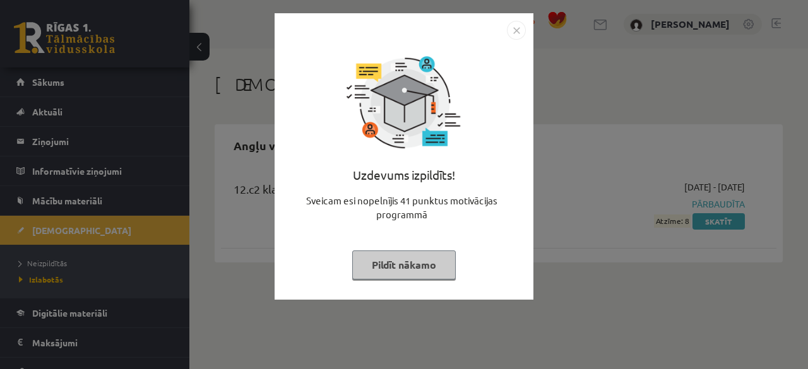
click at [520, 29] on img "Close" at bounding box center [516, 30] width 19 height 19
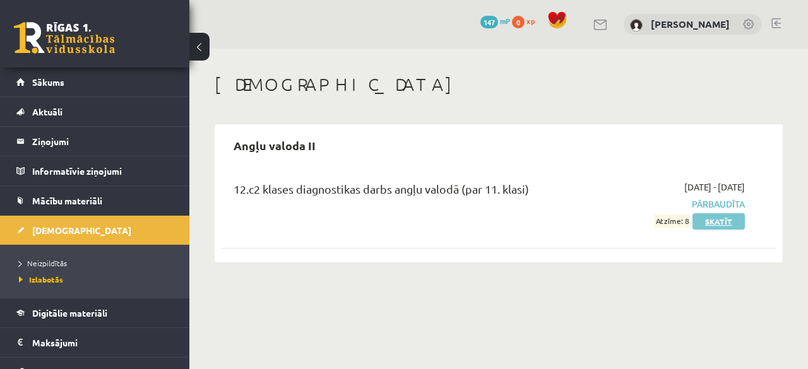
click at [721, 222] on link "Skatīt" at bounding box center [718, 221] width 52 height 16
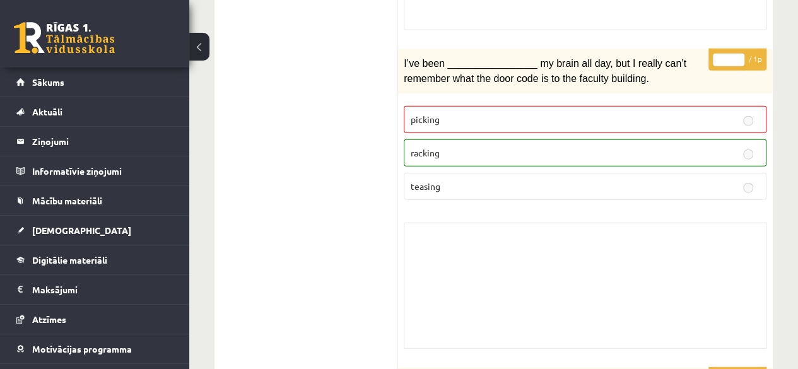
scroll to position [1451, 0]
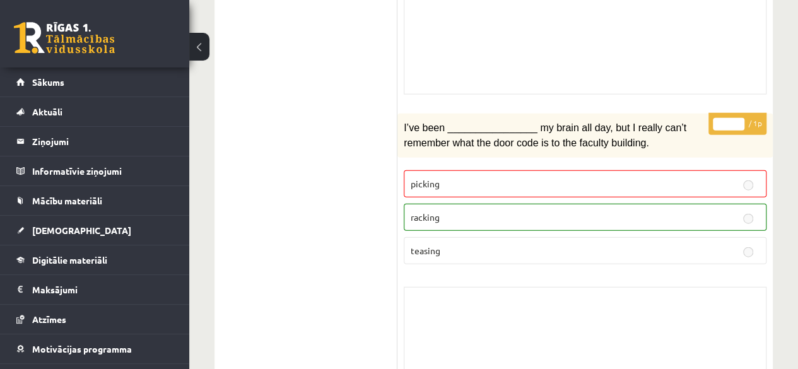
click at [527, 211] on p "racking" at bounding box center [585, 217] width 349 height 13
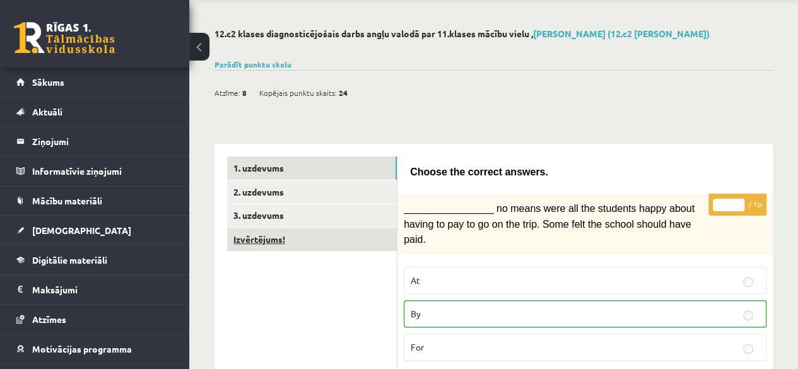
scroll to position [38, 0]
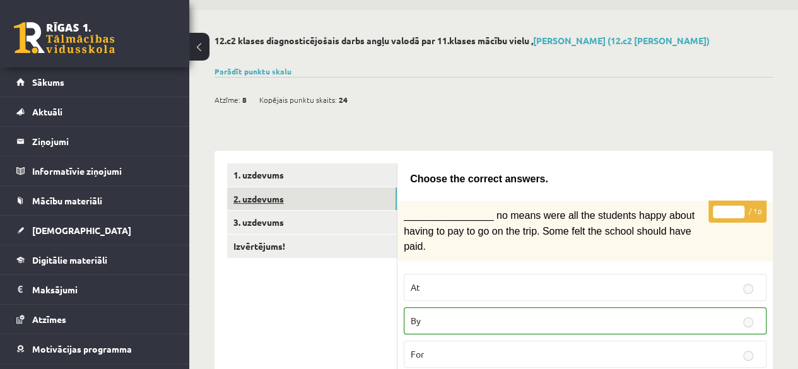
click at [269, 199] on link "2. uzdevums" at bounding box center [312, 198] width 170 height 23
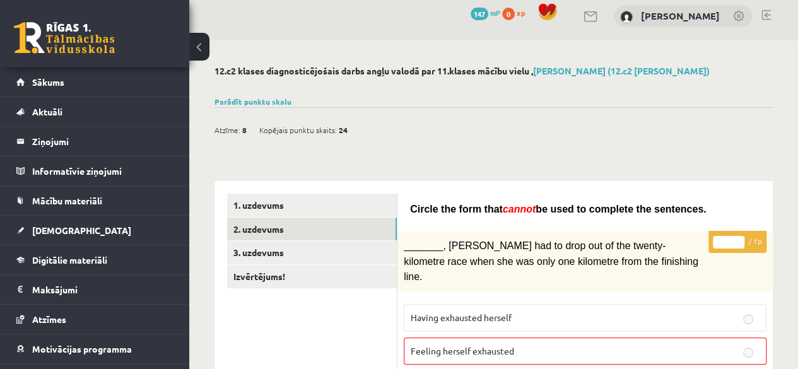
scroll to position [0, 0]
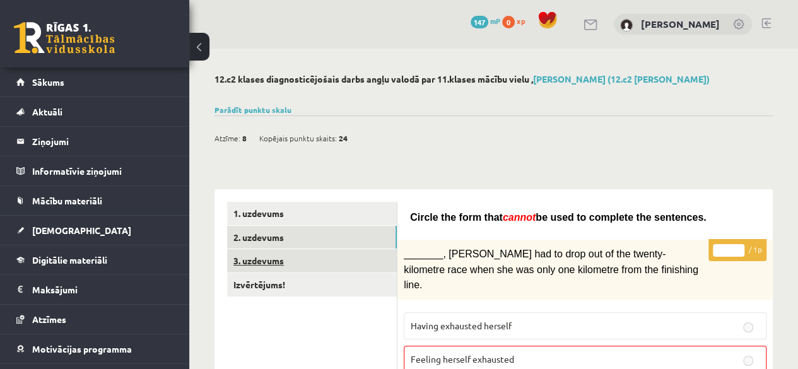
click at [264, 266] on link "3. uzdevums" at bounding box center [312, 260] width 170 height 23
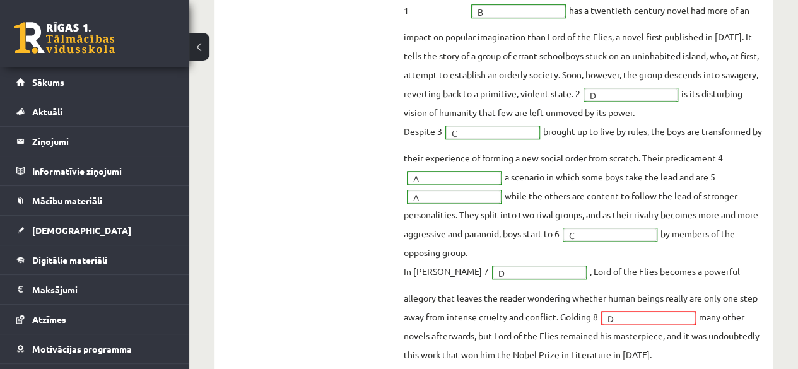
scroll to position [562, 0]
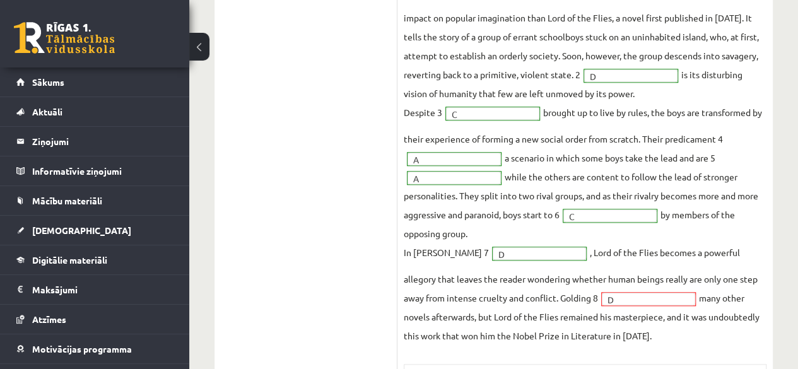
click at [712, 321] on fieldset "Lord of the Flies 1 B * has a twentieth-century novel had more of an impact on …" at bounding box center [585, 154] width 363 height 382
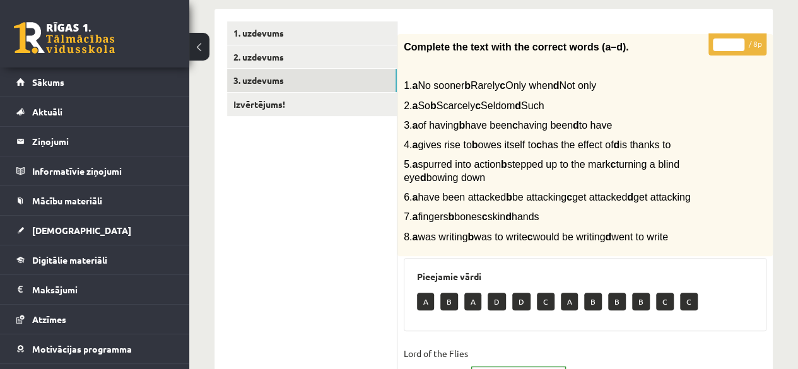
scroll to position [120, 0]
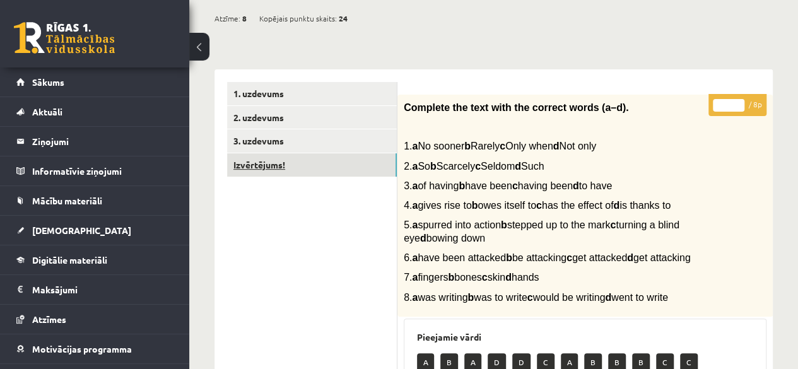
click at [310, 166] on link "Izvērtējums!" at bounding box center [312, 164] width 170 height 23
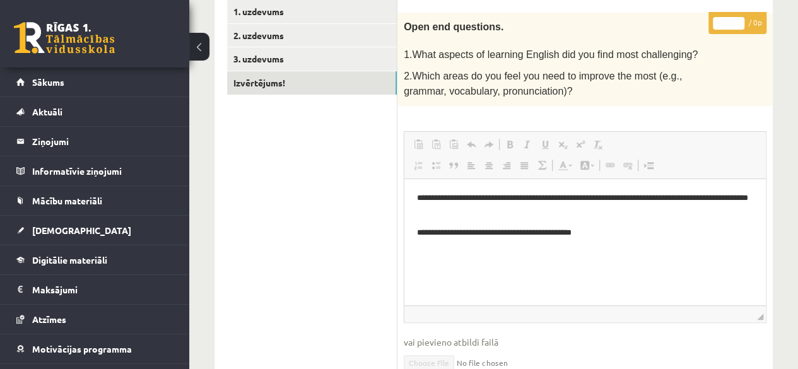
scroll to position [246, 0]
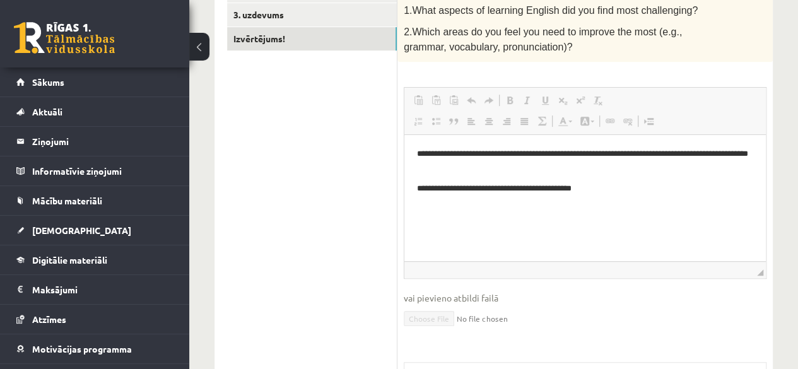
click at [564, 207] on html "**********" at bounding box center [585, 170] width 362 height 73
click at [514, 207] on html "**********" at bounding box center [585, 170] width 362 height 73
click at [649, 192] on p "**********" at bounding box center [585, 188] width 336 height 13
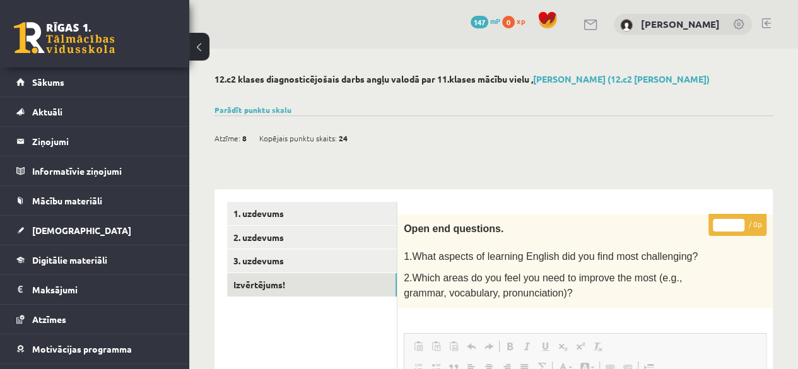
scroll to position [0, 0]
click at [273, 112] on link "Parādīt punktu skalu" at bounding box center [253, 110] width 77 height 10
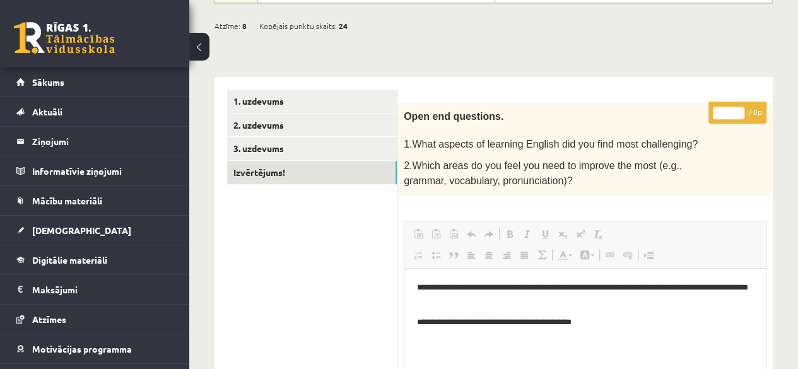
scroll to position [384, 0]
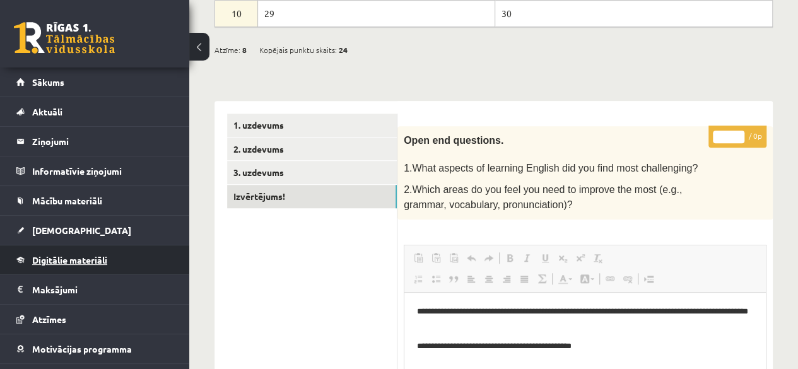
click at [44, 252] on link "Digitālie materiāli" at bounding box center [94, 259] width 157 height 29
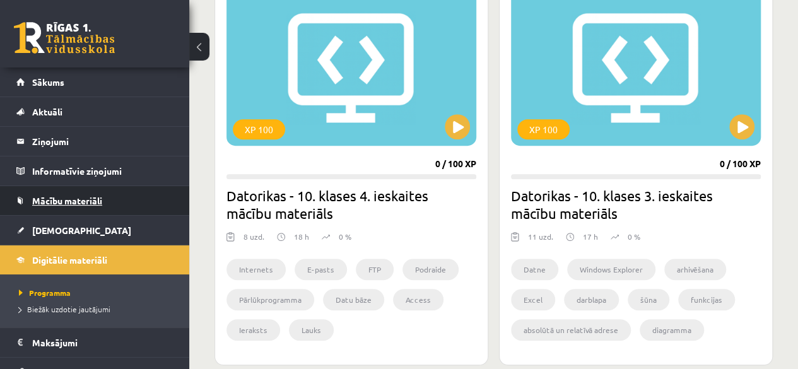
click at [51, 199] on span "Mācību materiāli" at bounding box center [67, 200] width 70 height 11
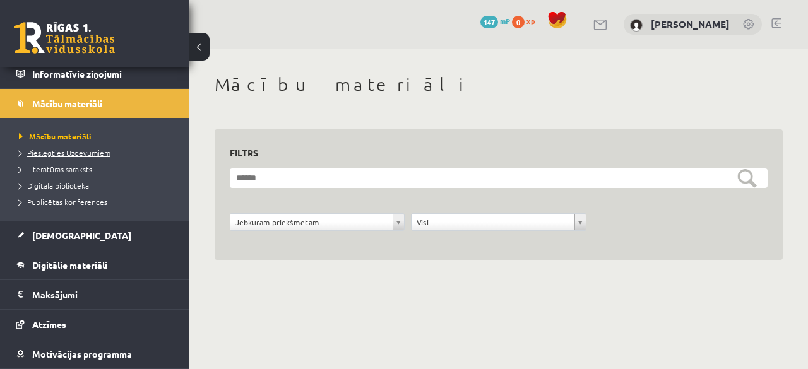
scroll to position [126, 0]
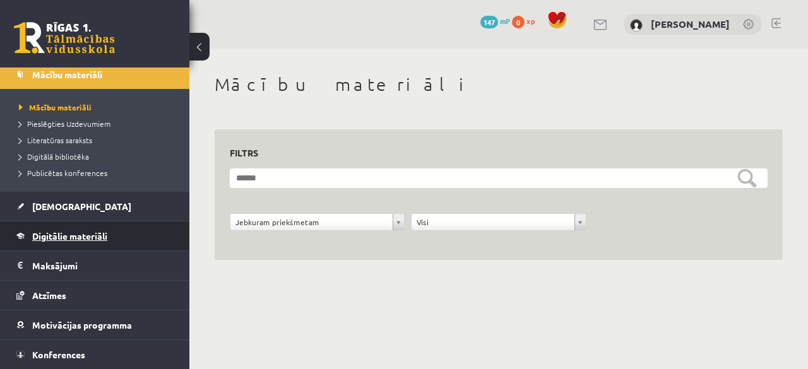
click at [74, 241] on link "Digitālie materiāli" at bounding box center [94, 235] width 157 height 29
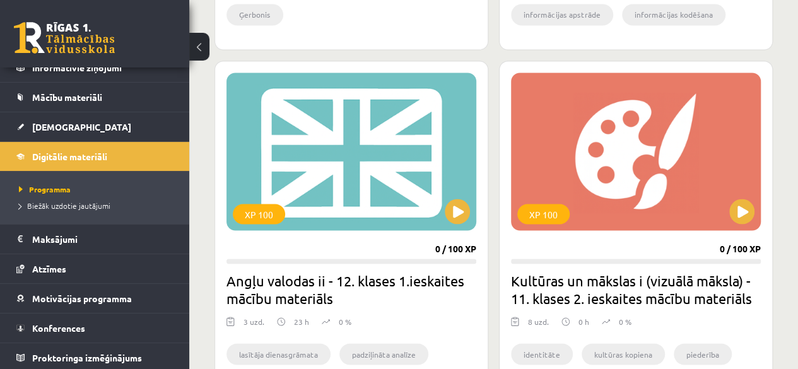
scroll to position [1128, 0]
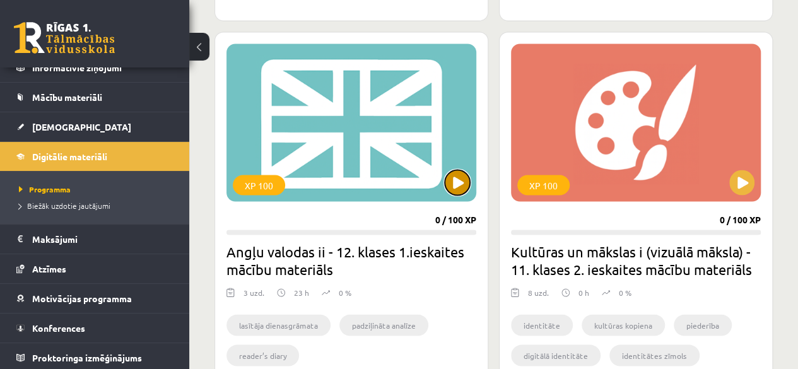
click at [449, 183] on button at bounding box center [457, 182] width 25 height 25
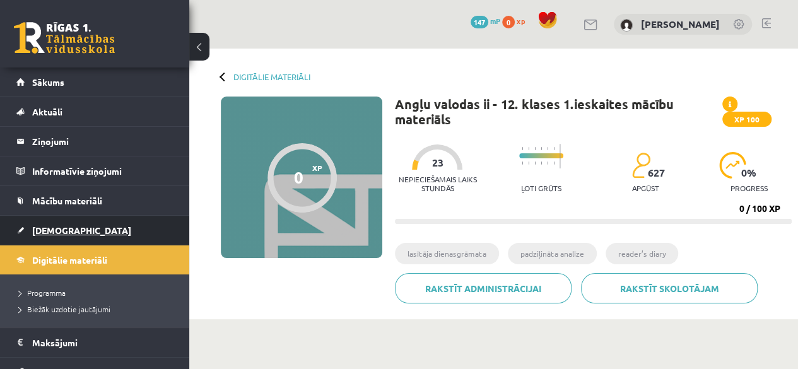
click at [72, 235] on link "[DEMOGRAPHIC_DATA]" at bounding box center [94, 230] width 157 height 29
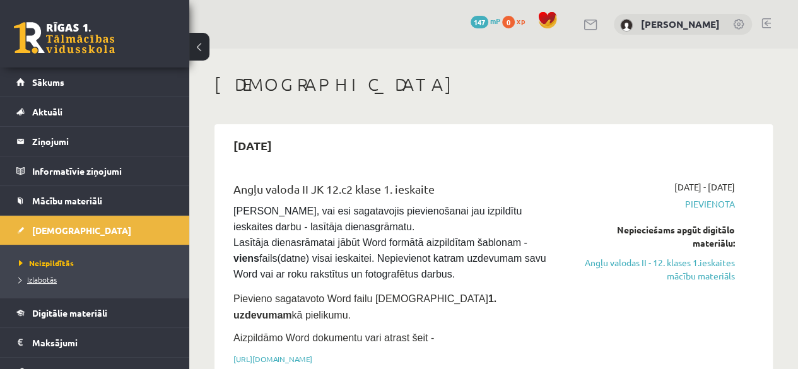
click at [48, 278] on span "Izlabotās" at bounding box center [38, 279] width 38 height 10
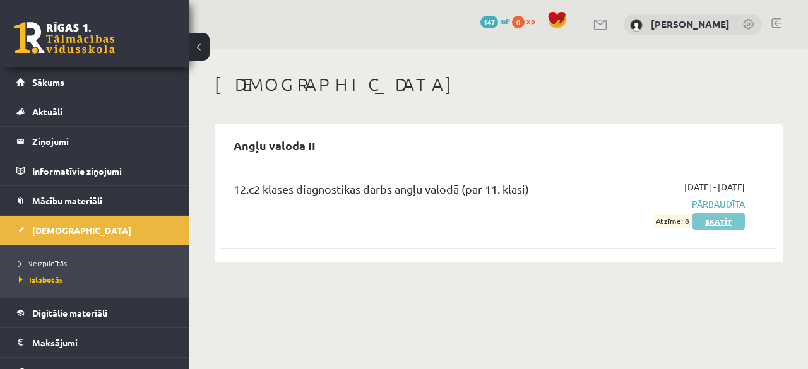
click at [716, 220] on link "Skatīt" at bounding box center [718, 221] width 52 height 16
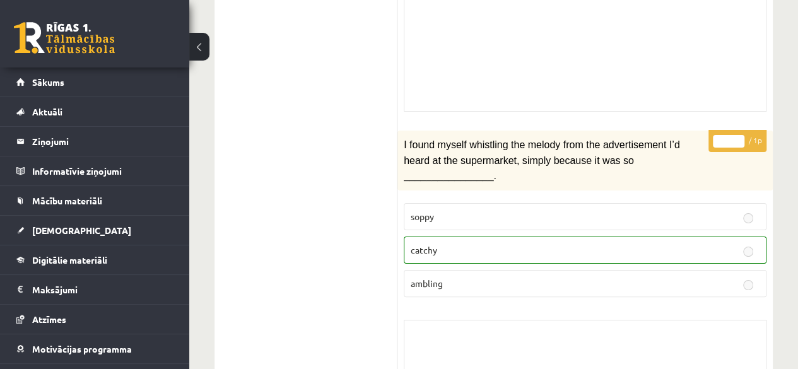
scroll to position [2398, 0]
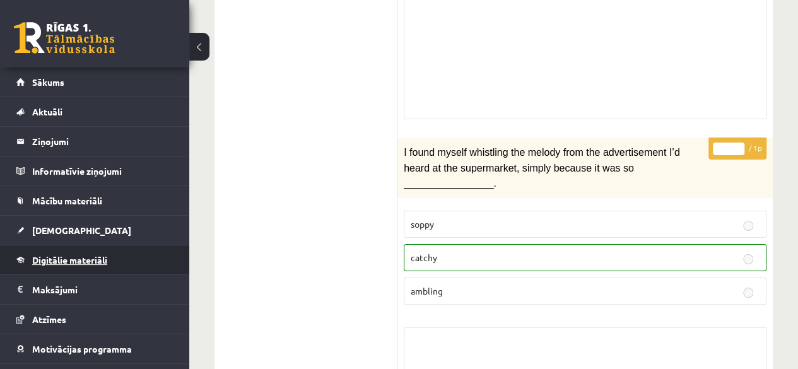
click at [85, 259] on span "Digitālie materiāli" at bounding box center [69, 259] width 75 height 11
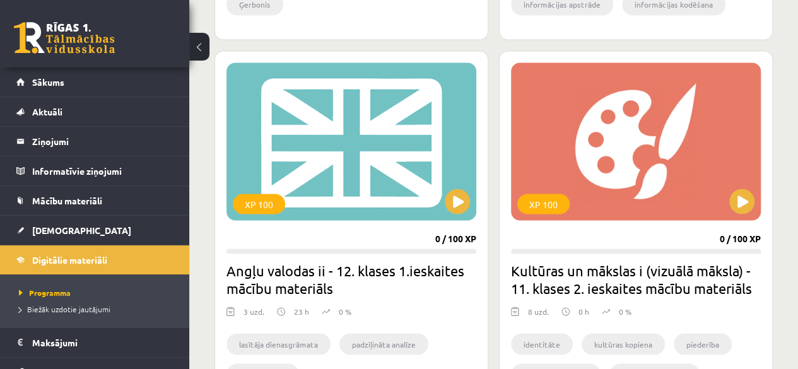
scroll to position [1128, 0]
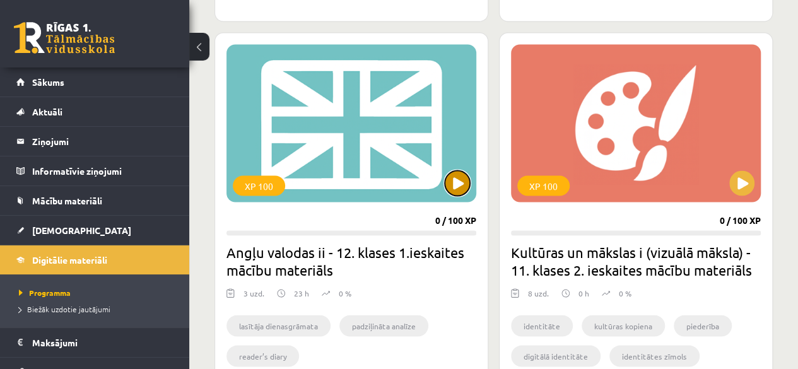
click at [461, 180] on button at bounding box center [457, 182] width 25 height 25
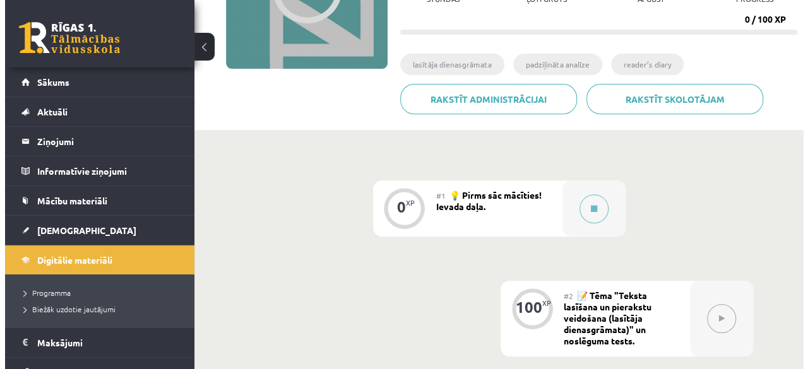
scroll to position [315, 0]
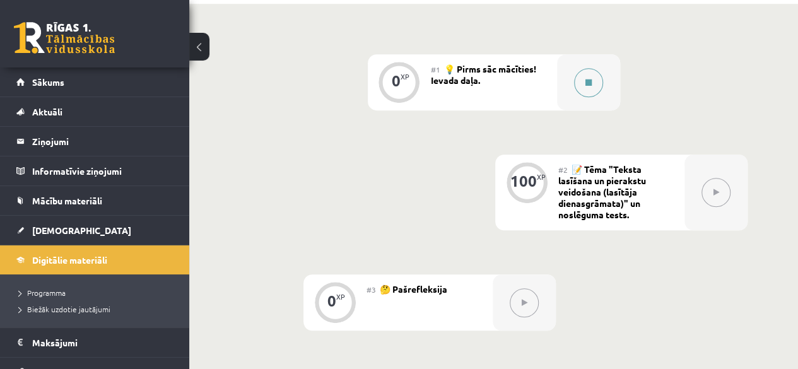
click at [586, 86] on icon at bounding box center [589, 83] width 6 height 8
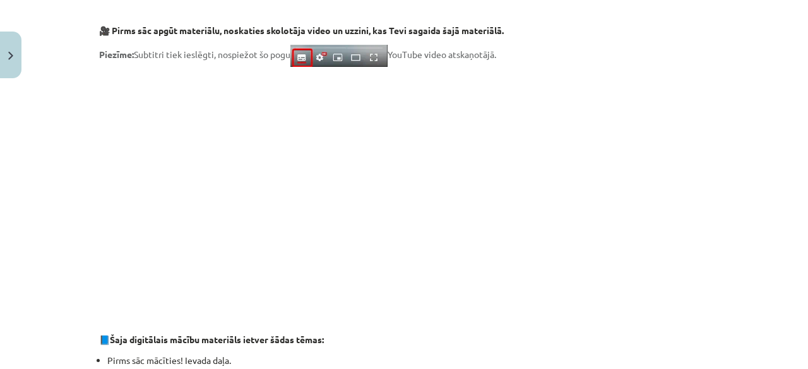
scroll to position [252, 0]
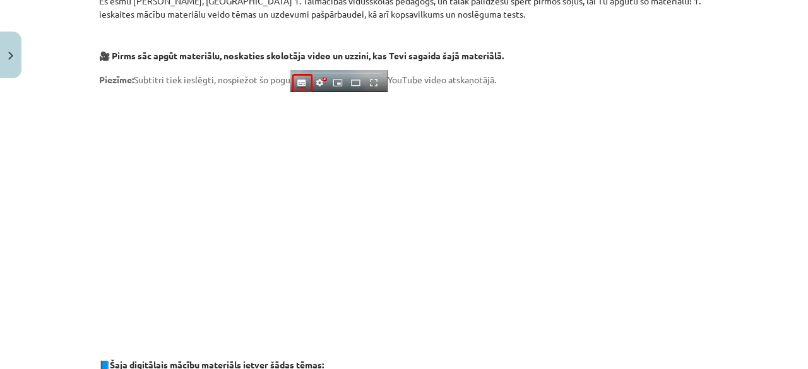
click at [693, 188] on p at bounding box center [404, 215] width 610 height 230
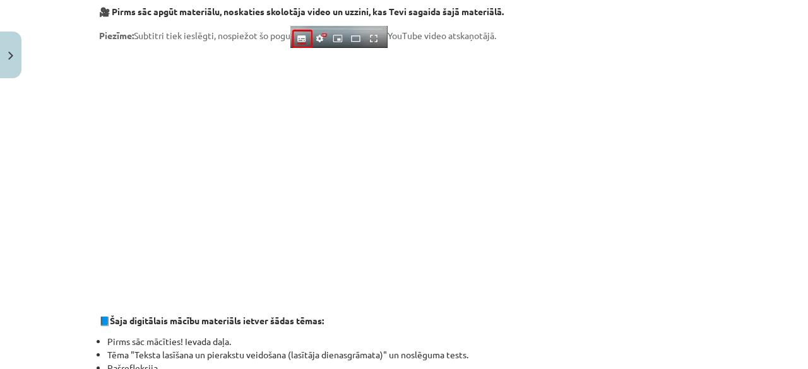
scroll to position [315, 0]
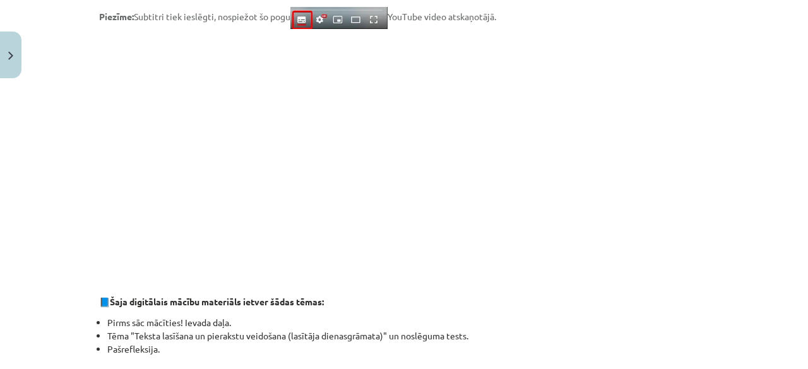
drag, startPoint x: 678, startPoint y: 161, endPoint x: 721, endPoint y: 133, distance: 52.0
click at [721, 133] on div "Mācību tēma: Angļu valodas ii - 12. klases 1.ieskaites mācību materiāls #1 💡 Pi…" at bounding box center [404, 184] width 808 height 369
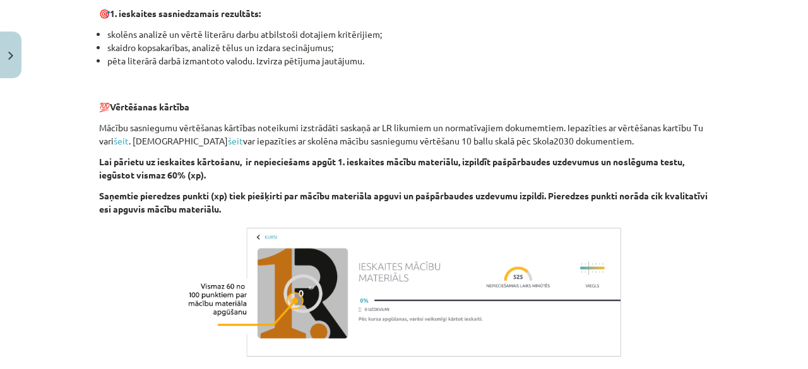
scroll to position [946, 0]
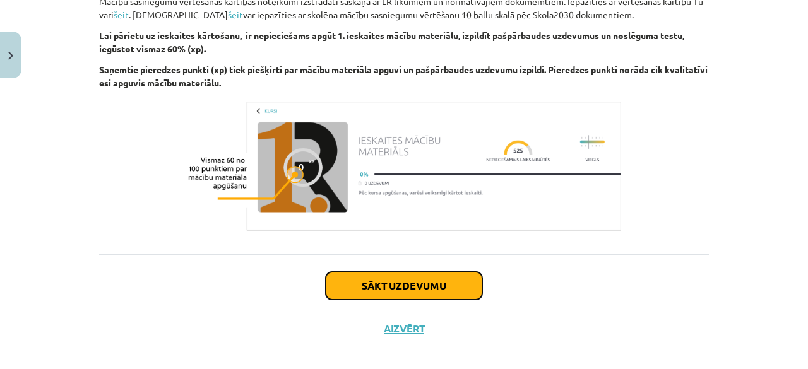
click at [430, 292] on button "Sākt uzdevumu" at bounding box center [404, 286] width 156 height 28
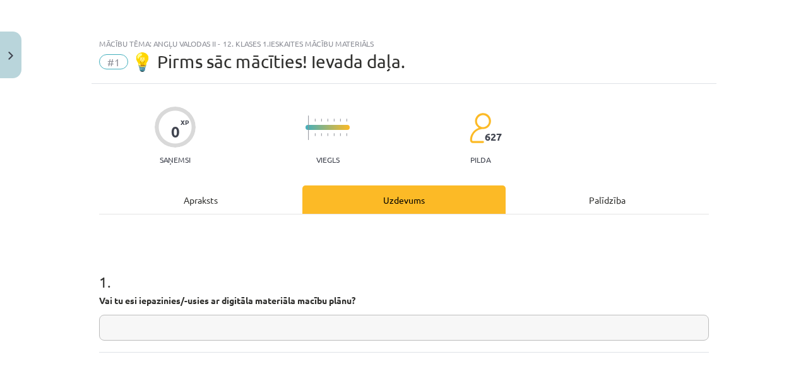
scroll to position [63, 0]
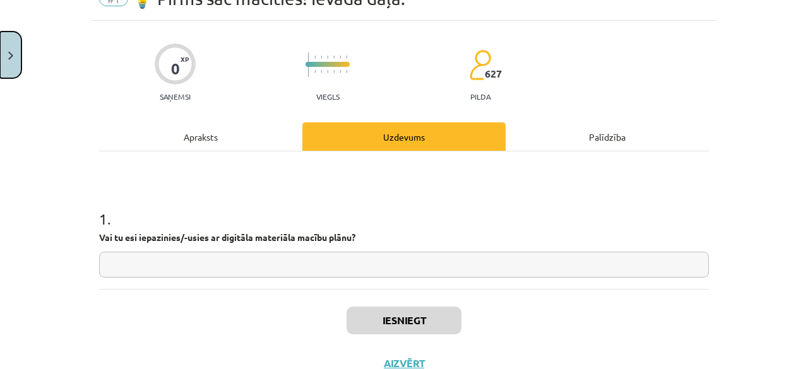
click at [7, 47] on button "Close" at bounding box center [10, 55] width 21 height 47
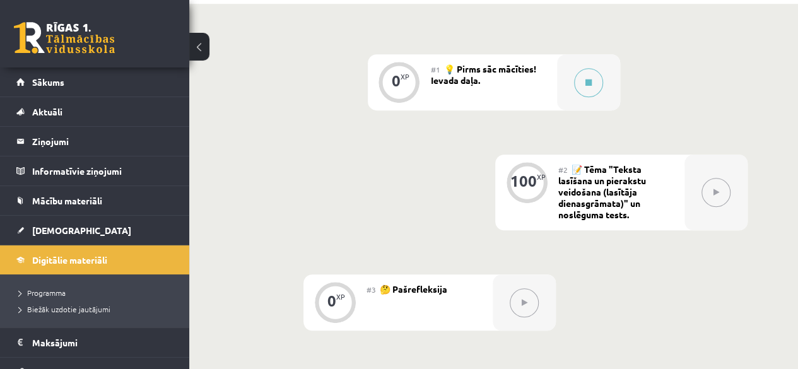
click at [194, 50] on button at bounding box center [199, 47] width 20 height 28
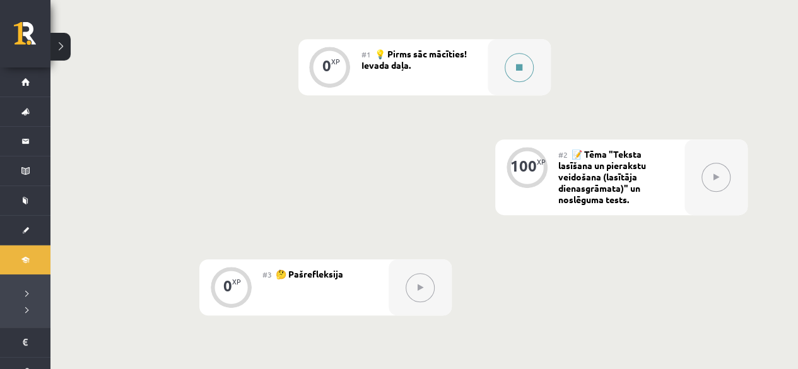
click at [514, 74] on button at bounding box center [519, 67] width 29 height 29
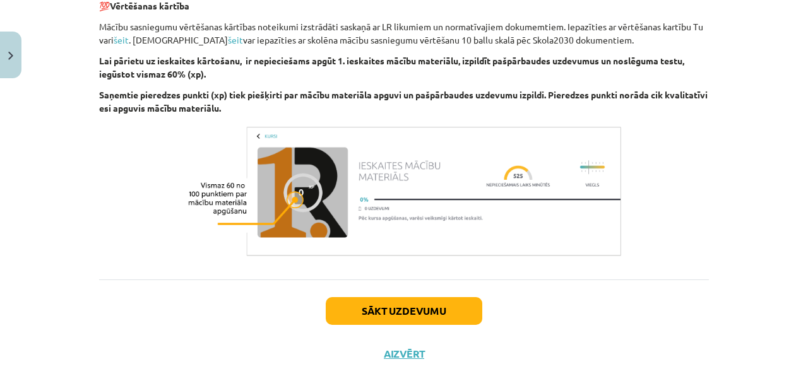
scroll to position [895, 0]
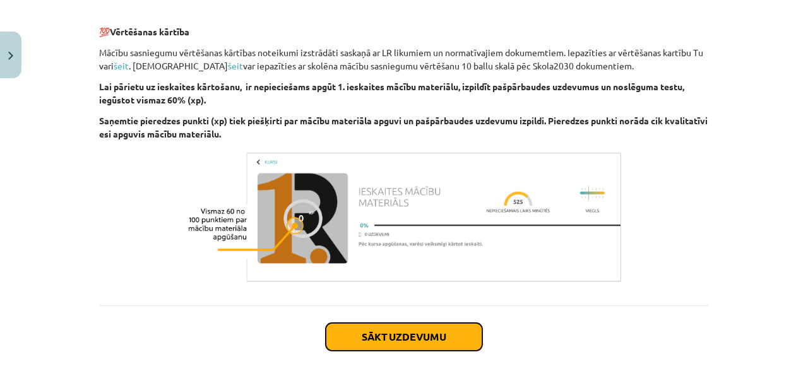
click at [434, 333] on button "Sākt uzdevumu" at bounding box center [404, 337] width 156 height 28
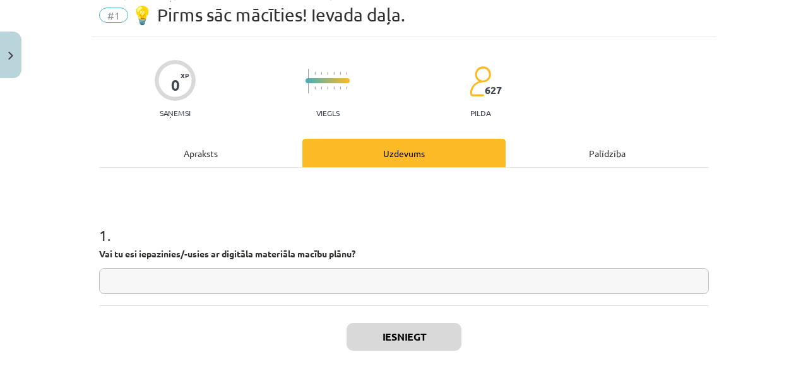
scroll to position [32, 0]
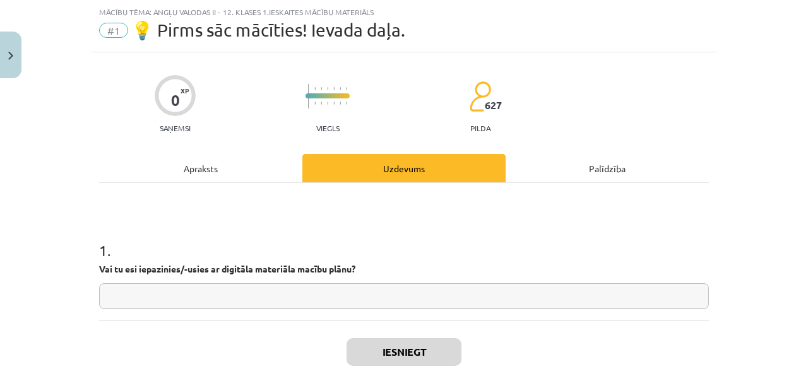
click at [412, 295] on input "text" at bounding box center [404, 296] width 610 height 26
type input "*"
type input "**"
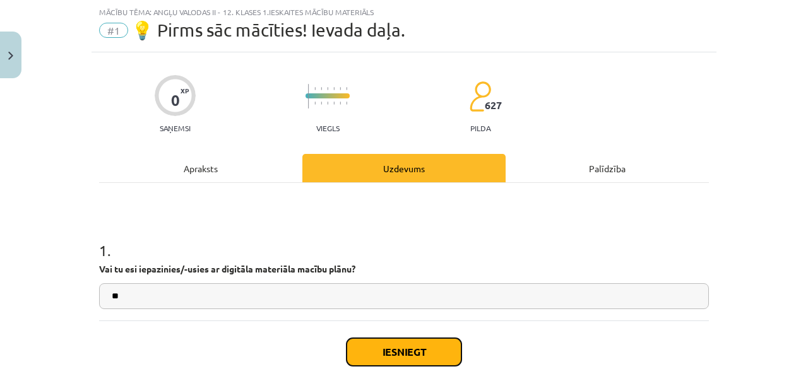
click at [400, 349] on button "Iesniegt" at bounding box center [403, 352] width 115 height 28
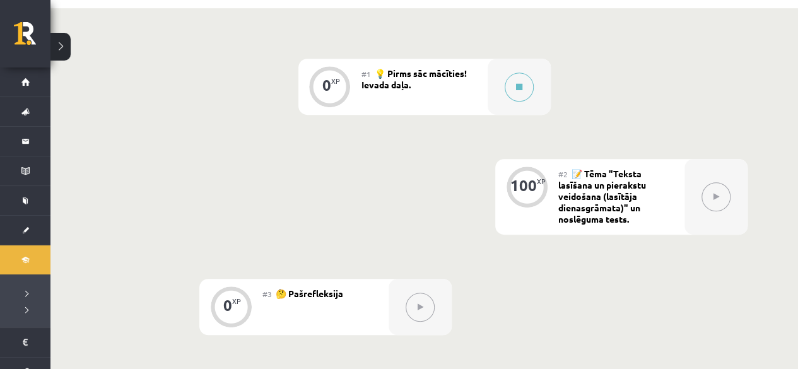
scroll to position [315, 0]
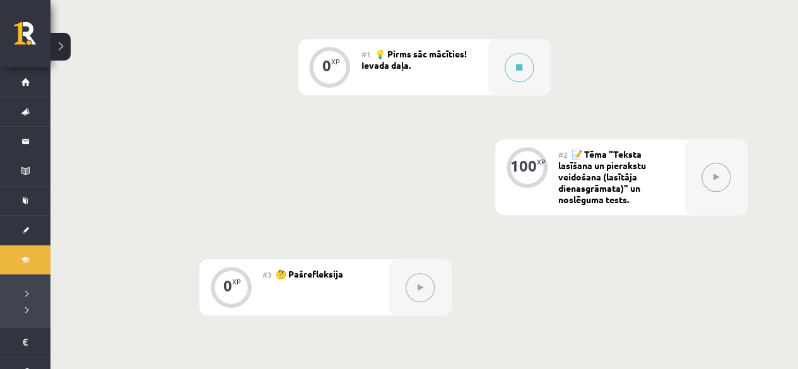
click at [718, 176] on icon at bounding box center [717, 178] width 6 height 8
click at [608, 202] on span "📝 Tēma "Teksta lasīšana un pierakstu veidošana (lasītāja dienasgrāmata)" un nos…" at bounding box center [602, 176] width 88 height 57
click at [596, 161] on span "📝 Tēma "Teksta lasīšana un pierakstu veidošana (lasītāja dienasgrāmata)" un nos…" at bounding box center [602, 176] width 88 height 57
click at [537, 163] on div "XP" at bounding box center [541, 161] width 9 height 7
click at [400, 280] on div at bounding box center [420, 287] width 63 height 56
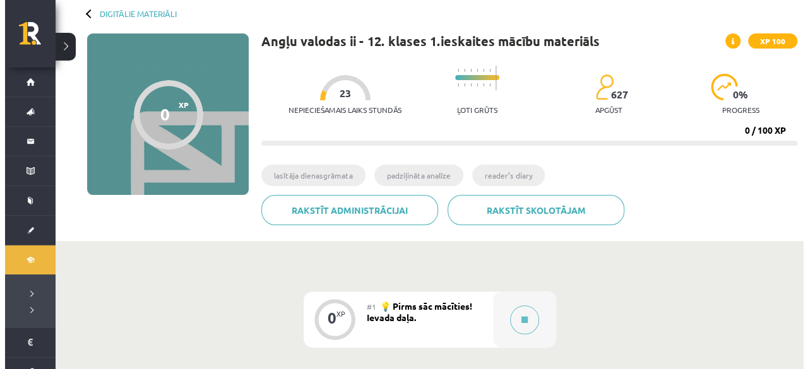
scroll to position [189, 0]
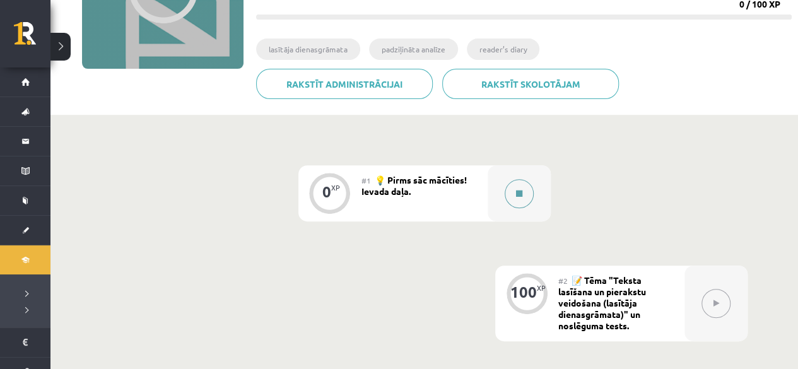
click at [514, 200] on button at bounding box center [519, 193] width 29 height 29
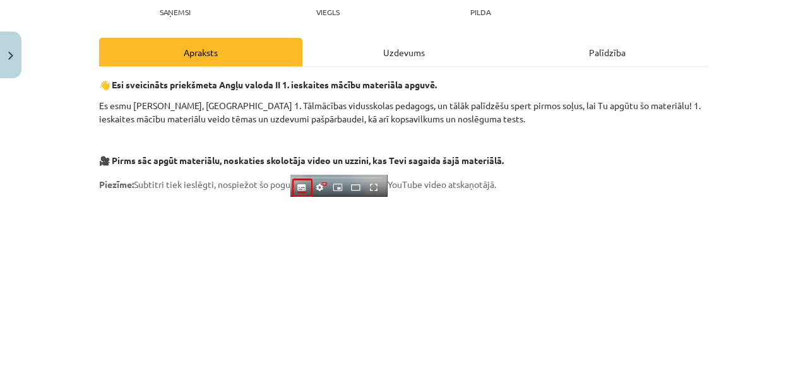
scroll to position [0, 0]
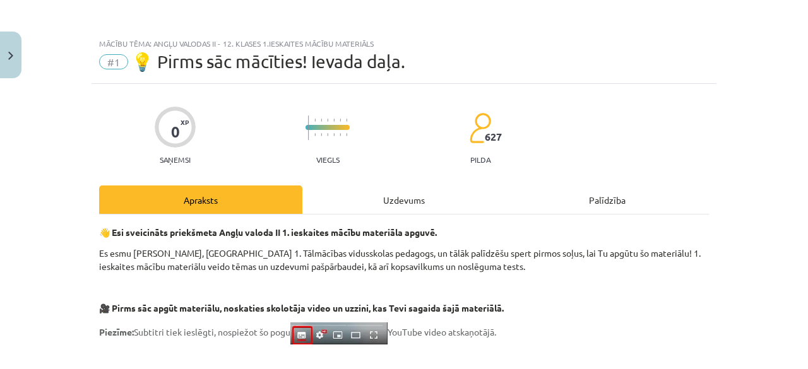
click at [405, 203] on div "Uzdevums" at bounding box center [403, 200] width 203 height 28
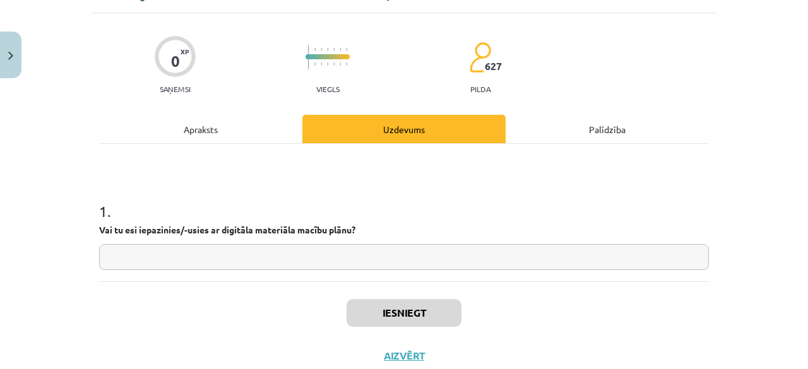
scroll to position [110, 0]
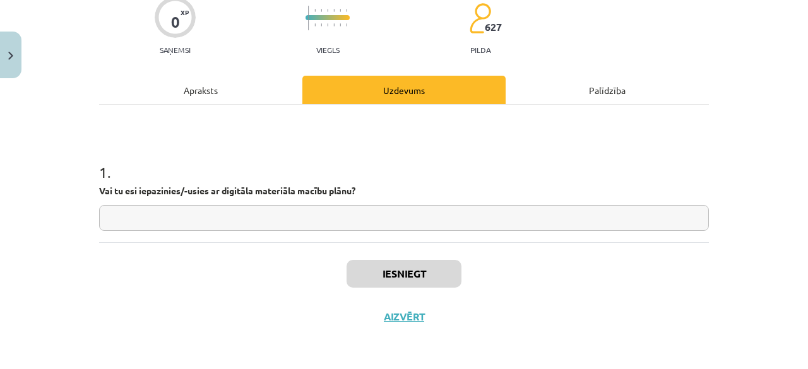
click at [618, 95] on div "Palīdzība" at bounding box center [606, 90] width 203 height 28
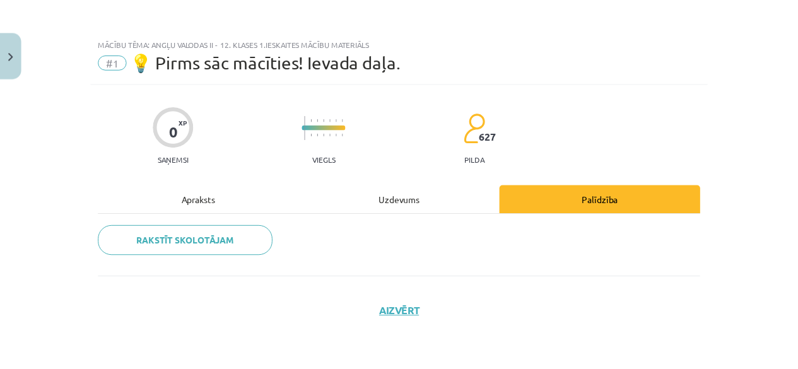
scroll to position [0, 0]
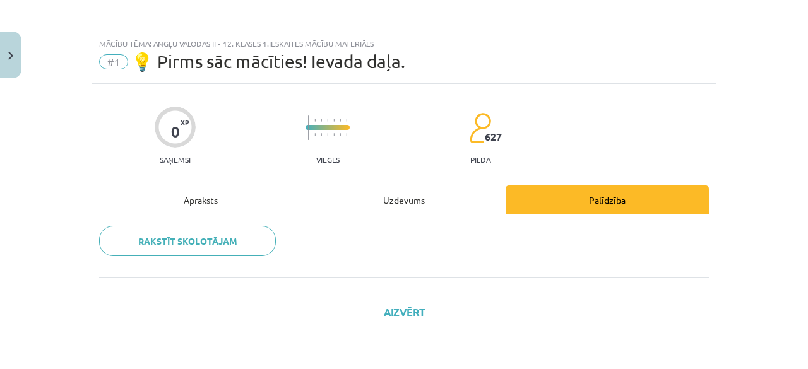
click at [211, 210] on div "Apraksts" at bounding box center [200, 200] width 203 height 28
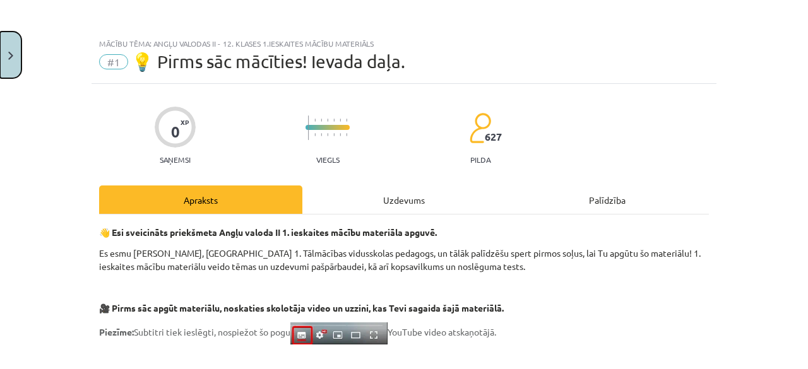
click at [0, 65] on button "Close" at bounding box center [10, 55] width 21 height 47
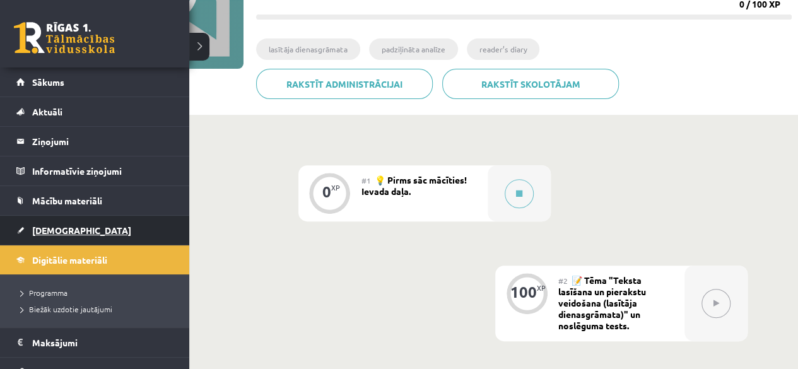
click at [85, 239] on link "[DEMOGRAPHIC_DATA]" at bounding box center [94, 230] width 157 height 29
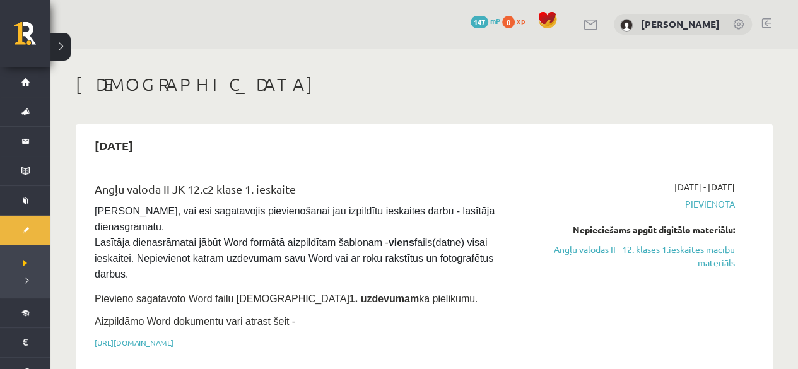
scroll to position [63, 0]
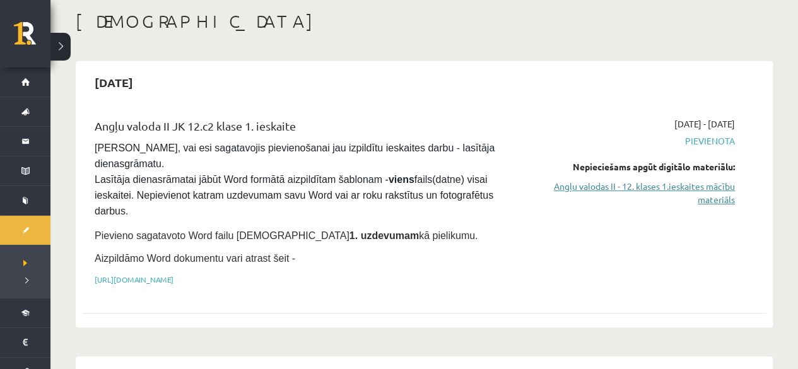
click at [551, 187] on link "Angļu valodas II - 12. klases 1.ieskaites mācību materiāls" at bounding box center [634, 193] width 201 height 27
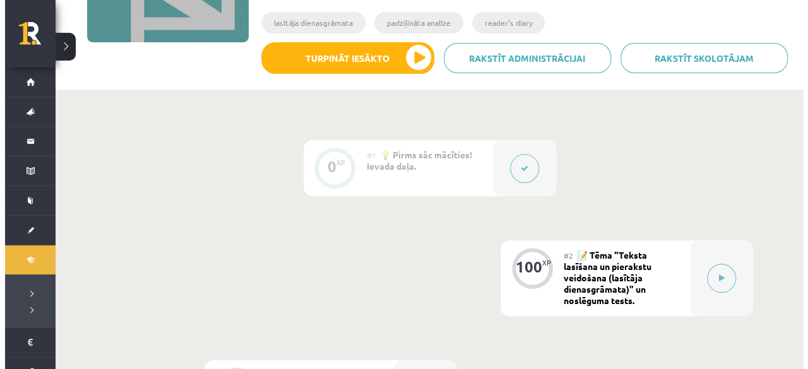
scroll to position [189, 0]
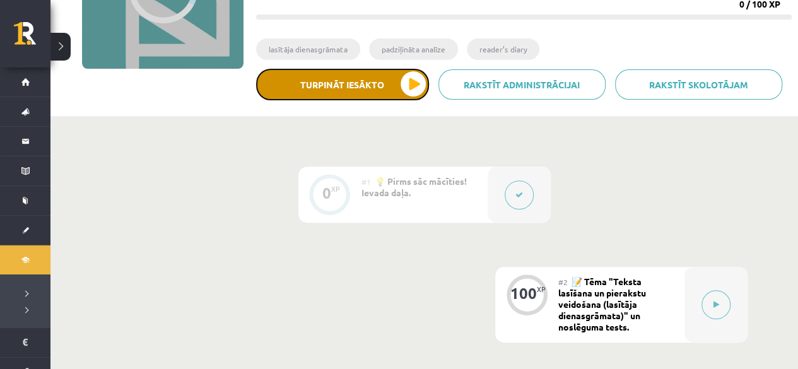
click at [390, 88] on button "Turpināt iesākto" at bounding box center [342, 85] width 173 height 32
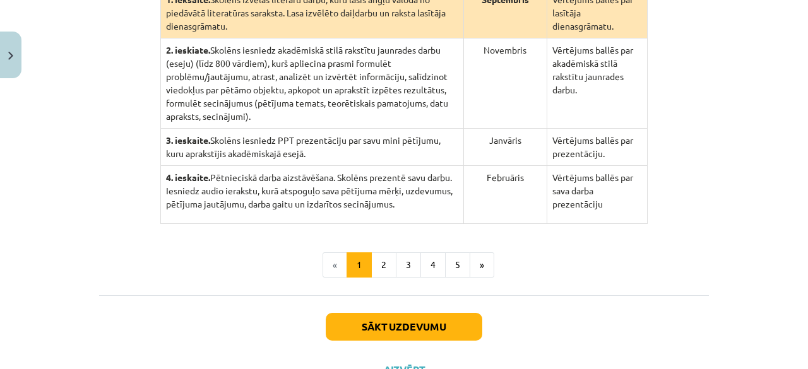
scroll to position [415, 0]
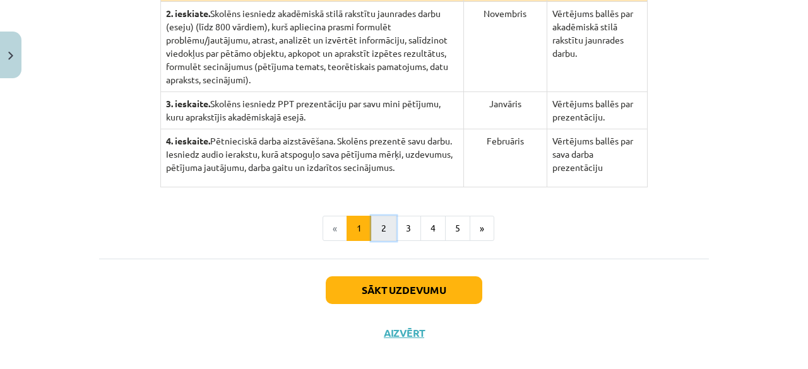
click at [385, 216] on button "2" at bounding box center [383, 228] width 25 height 25
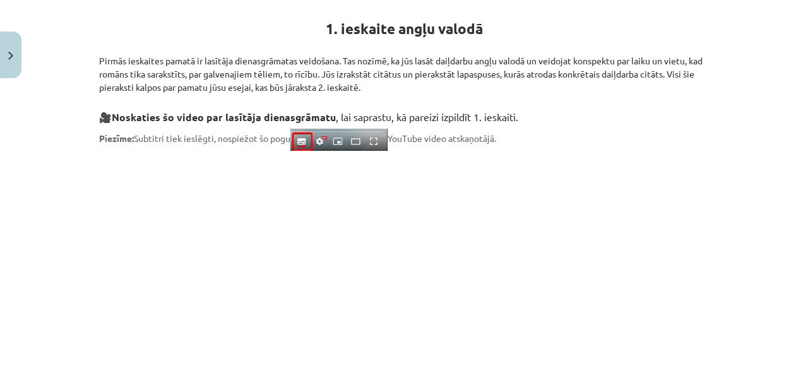
scroll to position [245, 0]
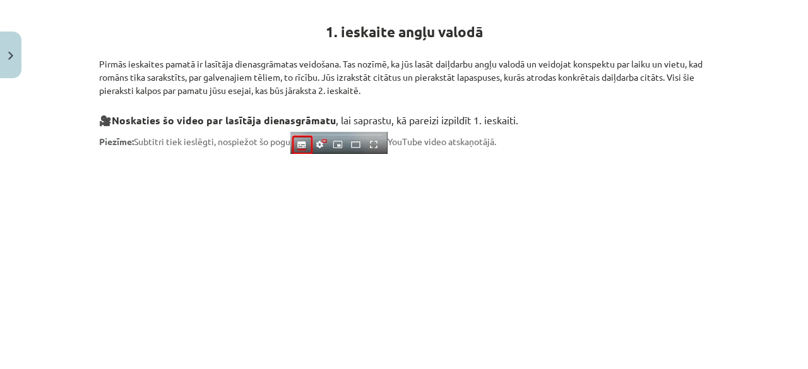
drag, startPoint x: 385, startPoint y: 212, endPoint x: 673, endPoint y: 142, distance: 296.1
click at [673, 141] on p "Piezīme: Subtitri tiek ieslēgti, nospiežot šo pogu YouTube video atskaņotājā." at bounding box center [404, 143] width 610 height 22
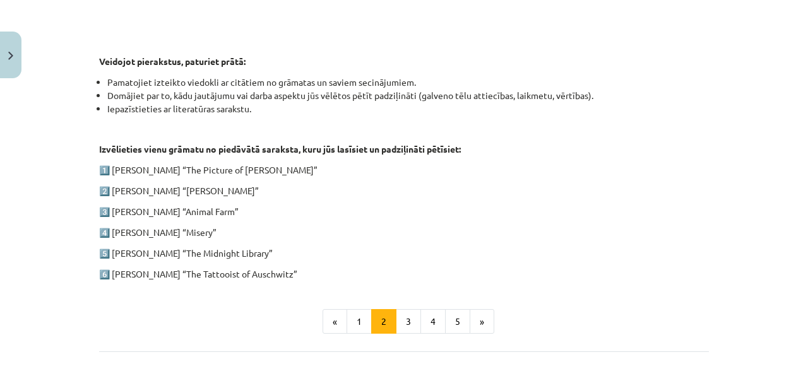
scroll to position [631, 0]
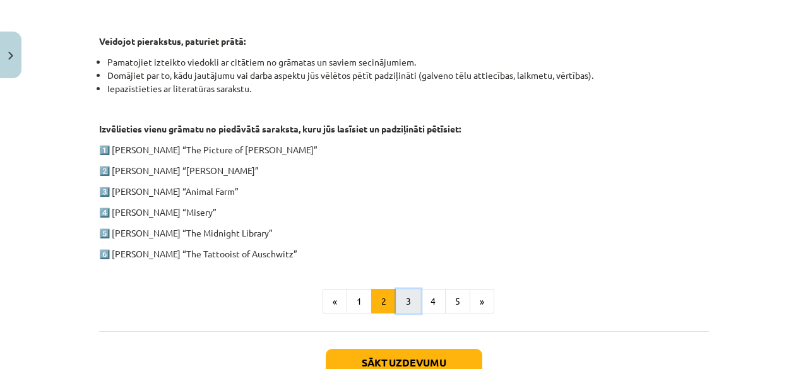
click at [404, 301] on button "3" at bounding box center [408, 301] width 25 height 25
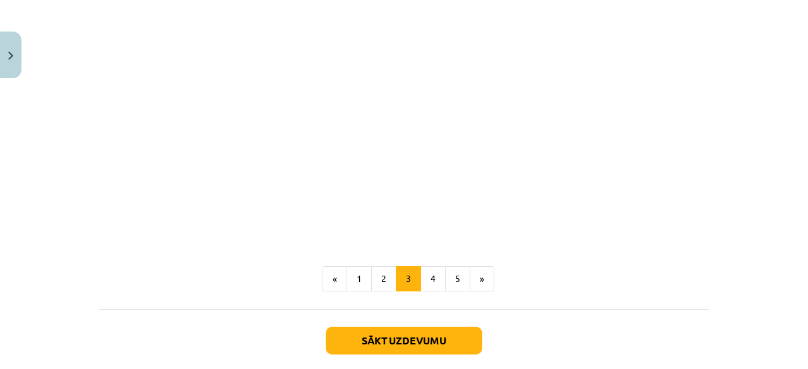
scroll to position [1083, 0]
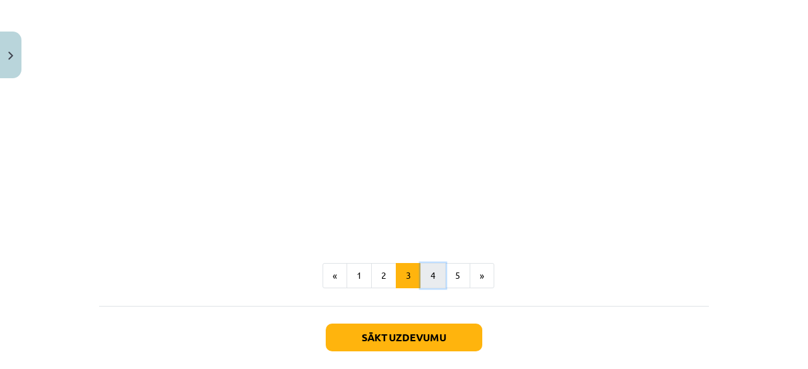
click at [425, 284] on button "4" at bounding box center [432, 275] width 25 height 25
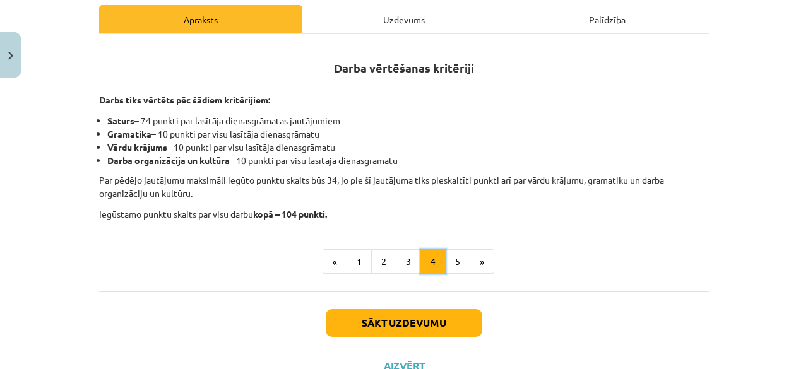
scroll to position [182, 0]
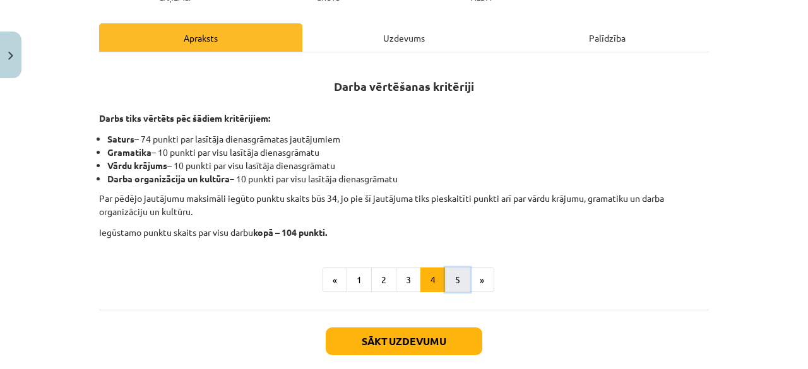
click at [454, 271] on button "5" at bounding box center [457, 280] width 25 height 25
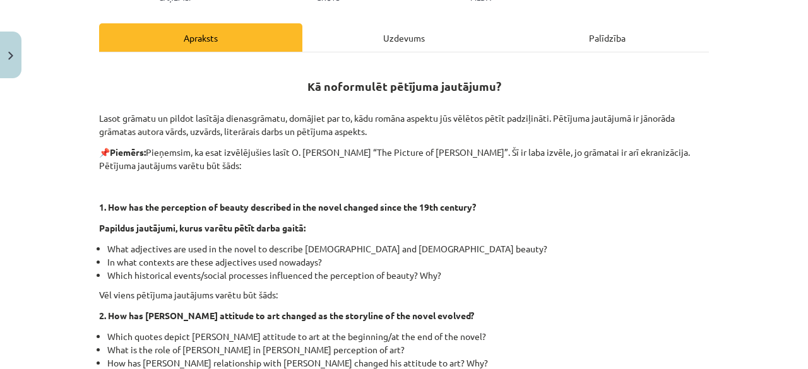
scroll to position [245, 0]
